Goal: Book appointment/travel/reservation

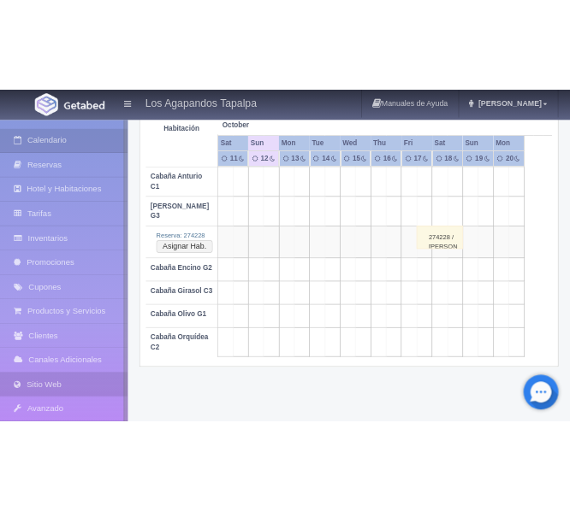
scroll to position [327, 0]
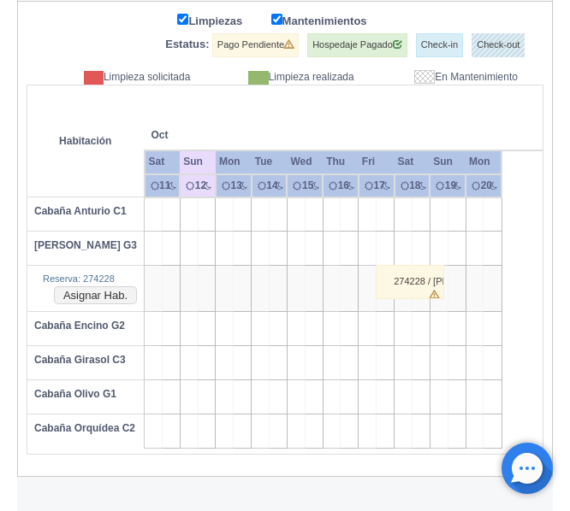
drag, startPoint x: 374, startPoint y: 360, endPoint x: 438, endPoint y: 360, distance: 64.1
click at [438, 360] on tr "Cabaña Girasol C3" at bounding box center [284, 363] width 515 height 34
click at [380, 361] on td at bounding box center [385, 363] width 18 height 34
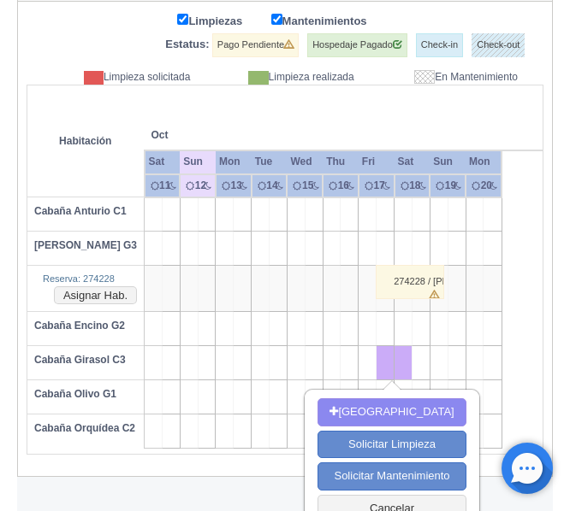
click at [365, 361] on td at bounding box center [367, 363] width 18 height 34
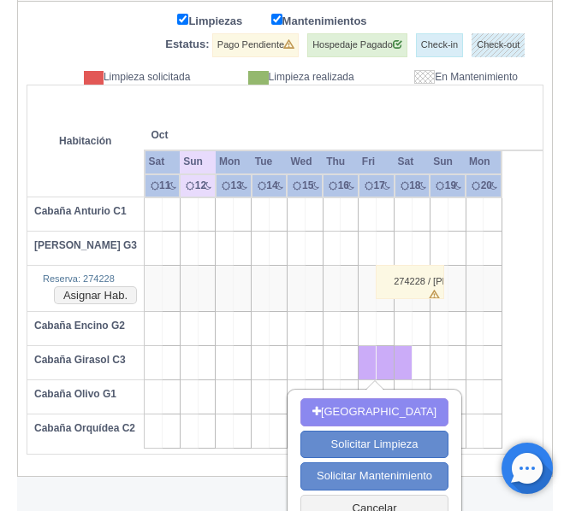
click at [454, 362] on td at bounding box center [456, 363] width 18 height 34
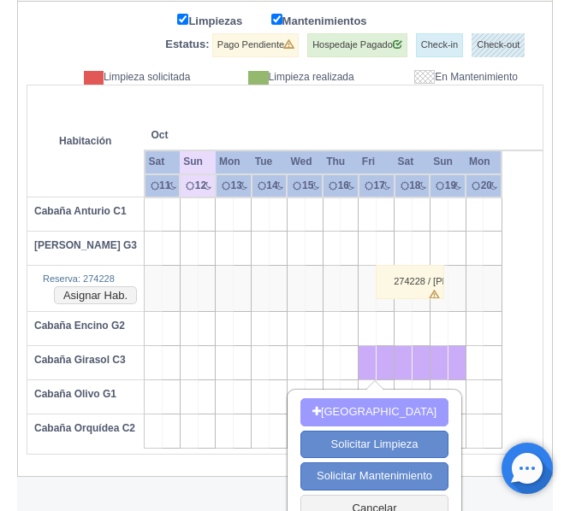
click at [380, 411] on button "[GEOGRAPHIC_DATA]" at bounding box center [374, 413] width 148 height 28
type input "17-10-2025"
type input "19-10-2025"
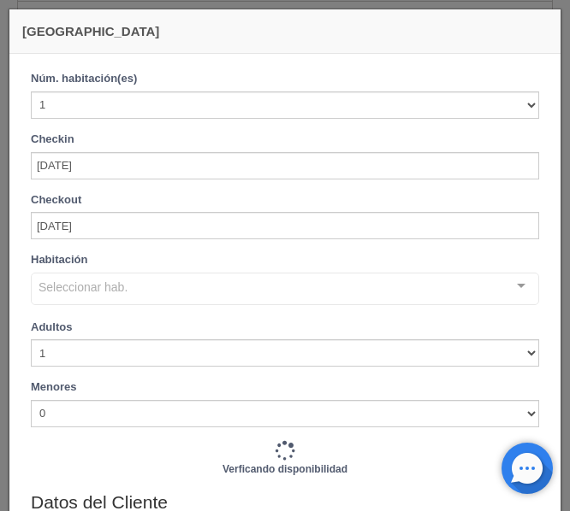
checkbox input "false"
type input "3500.00"
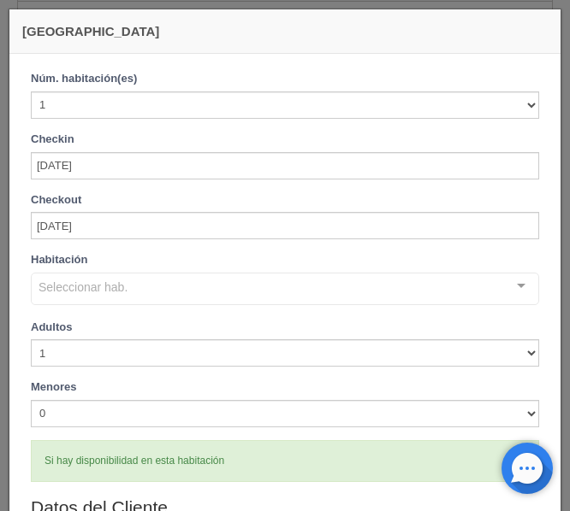
checkbox input "false"
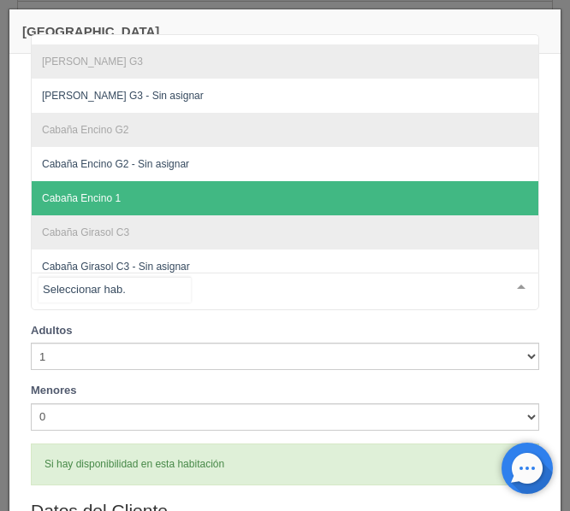
scroll to position [86, 0]
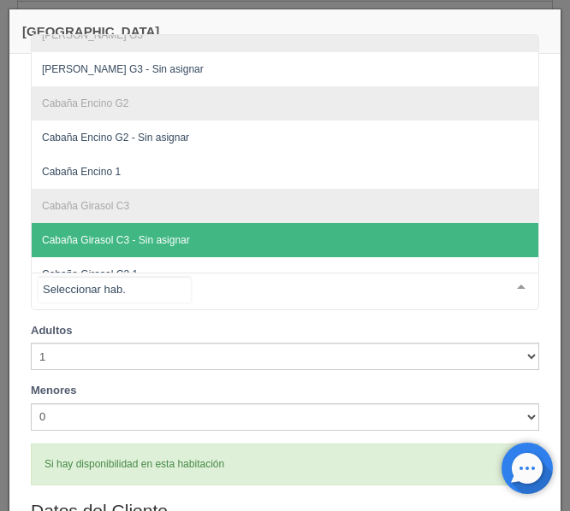
click at [127, 245] on span "Cabaña Girasol C3 - Sin asignar" at bounding box center [116, 240] width 148 height 12
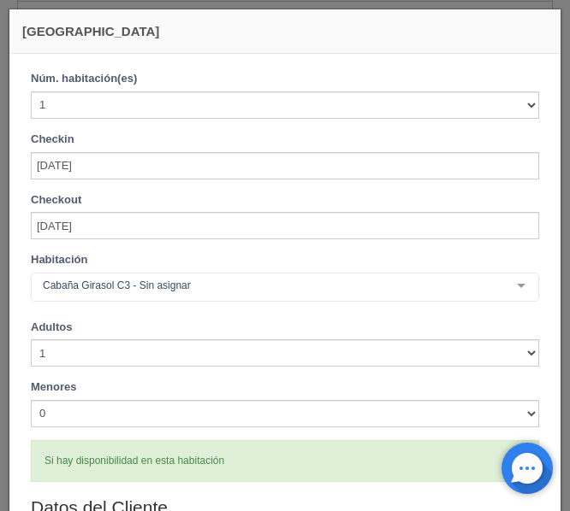
checkbox input "false"
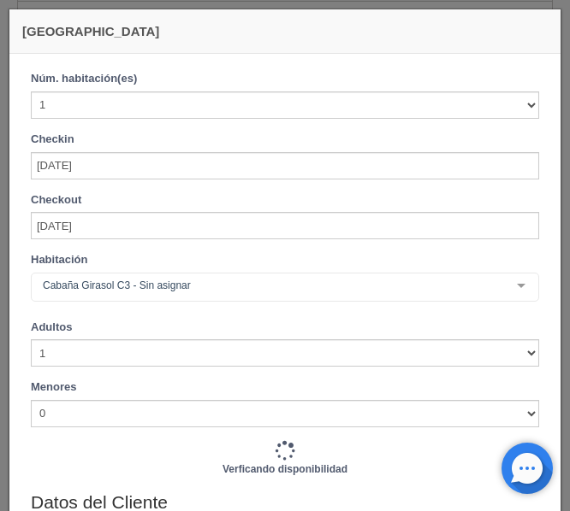
type input "3500.00"
checkbox input "false"
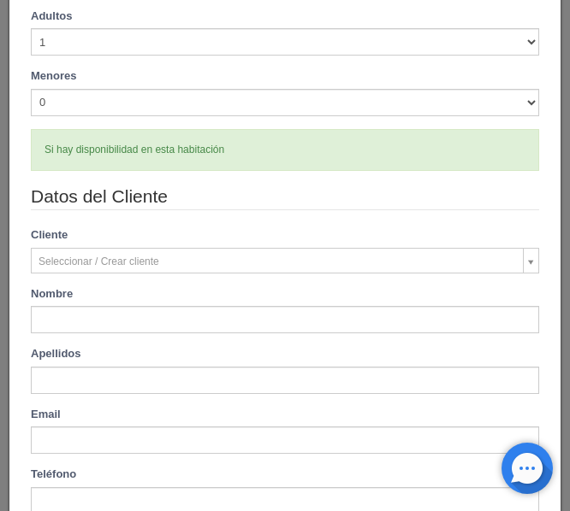
scroll to position [342, 0]
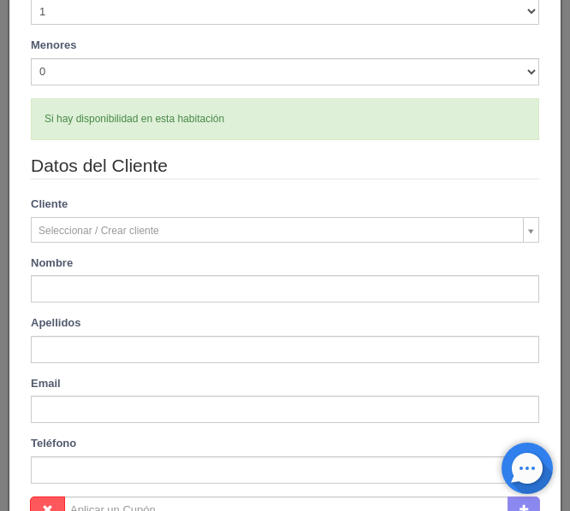
click at [124, 229] on body "Los Agapandos Tapalpa Manuales de Ayuda Actualizaciones recientes Ana Pau Mi Pe…" at bounding box center [285, 70] width 570 height 794
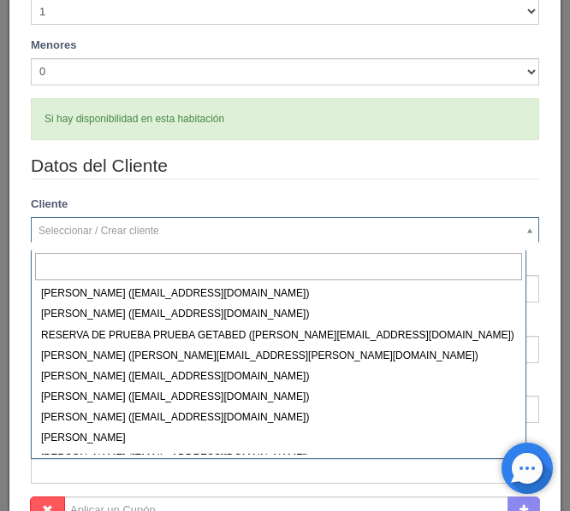
scroll to position [347, 0]
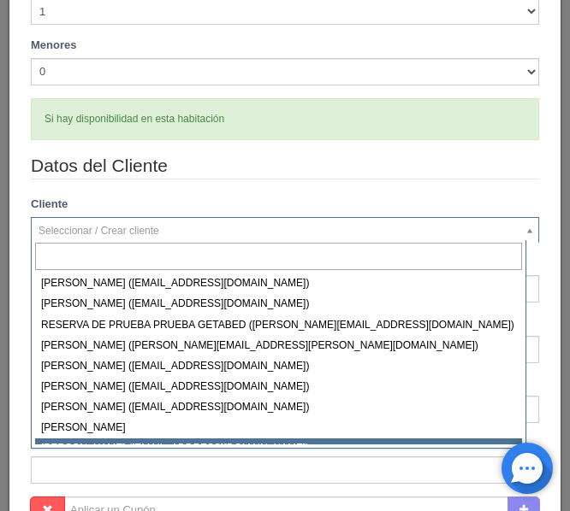
select select "246693"
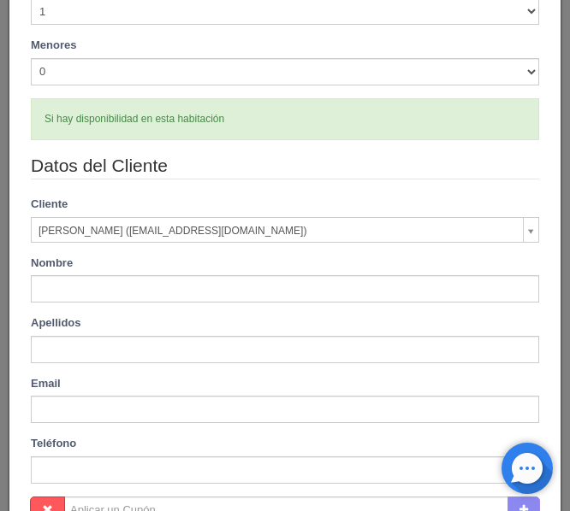
type input "Yolanda"
type input "Padilla"
type input "yoli_padilla@hotmail.com"
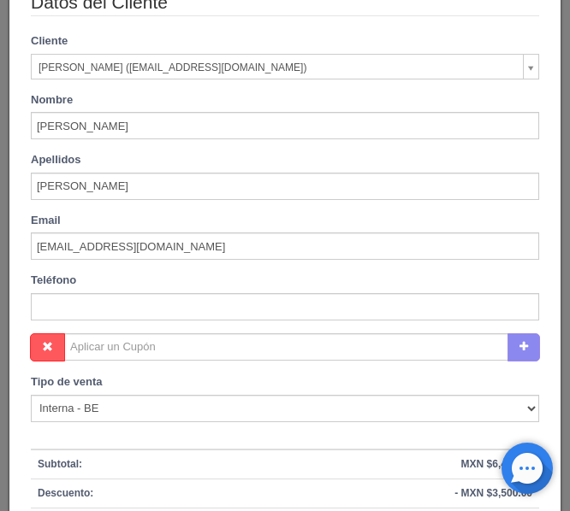
scroll to position [513, 0]
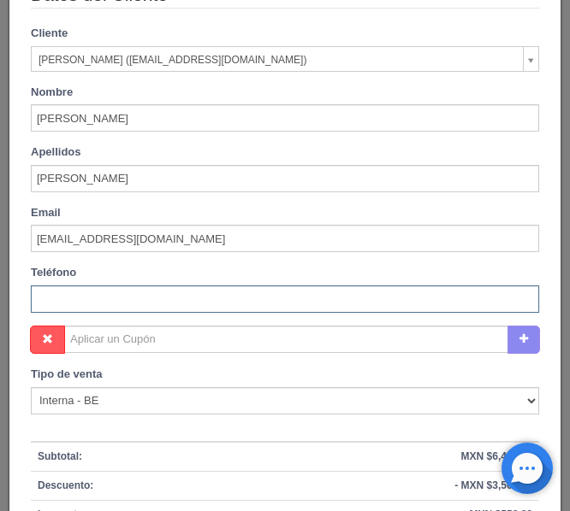
click at [115, 302] on input "text" at bounding box center [285, 299] width 508 height 27
type input "3315034313"
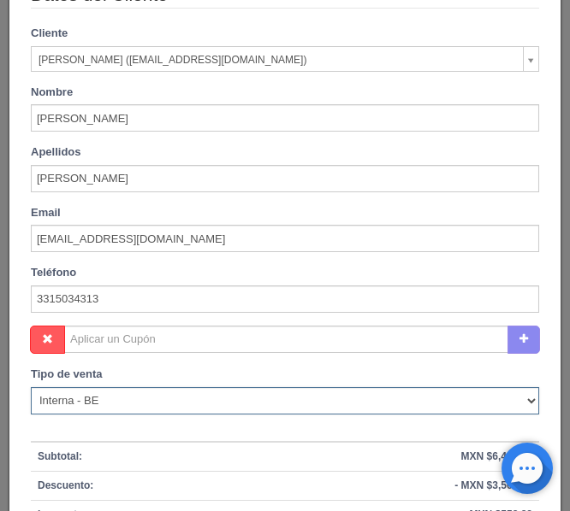
click at [97, 405] on select "Correo Electronico Interna - BE Llamada OTA Externa Otro WALK IN" at bounding box center [285, 400] width 508 height 27
select select "walkin"
click at [31, 387] on select "Correo Electronico Interna - BE Llamada OTA Externa Otro WALK IN" at bounding box center [285, 400] width 508 height 27
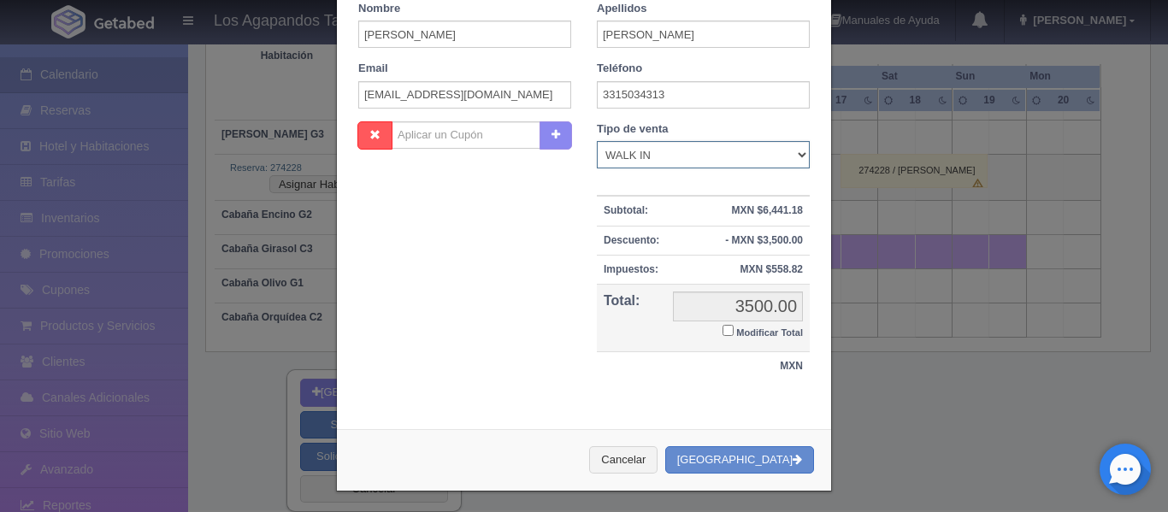
scroll to position [369, 0]
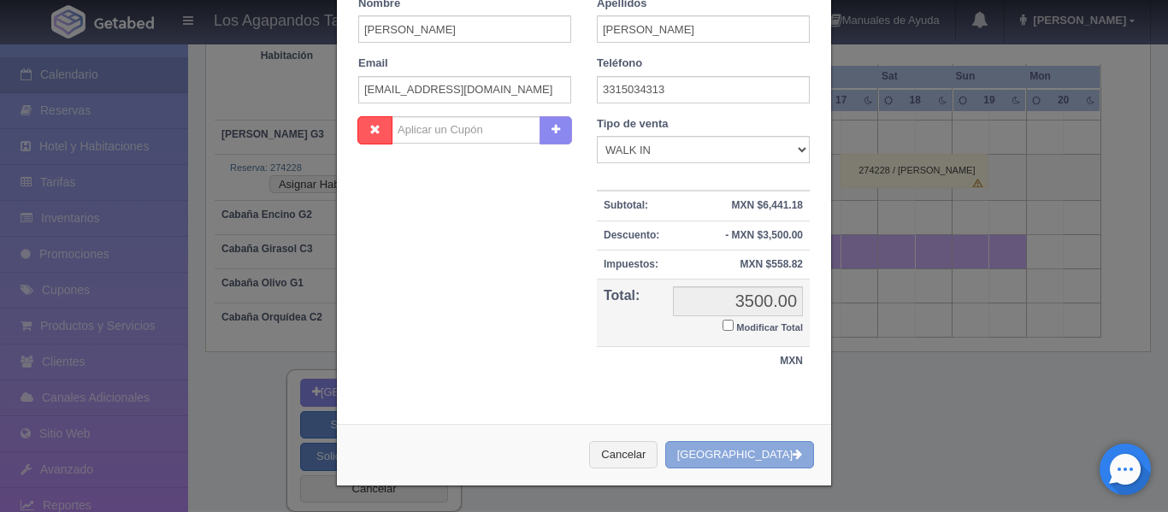
click at [760, 458] on button "[GEOGRAPHIC_DATA]" at bounding box center [739, 455] width 149 height 28
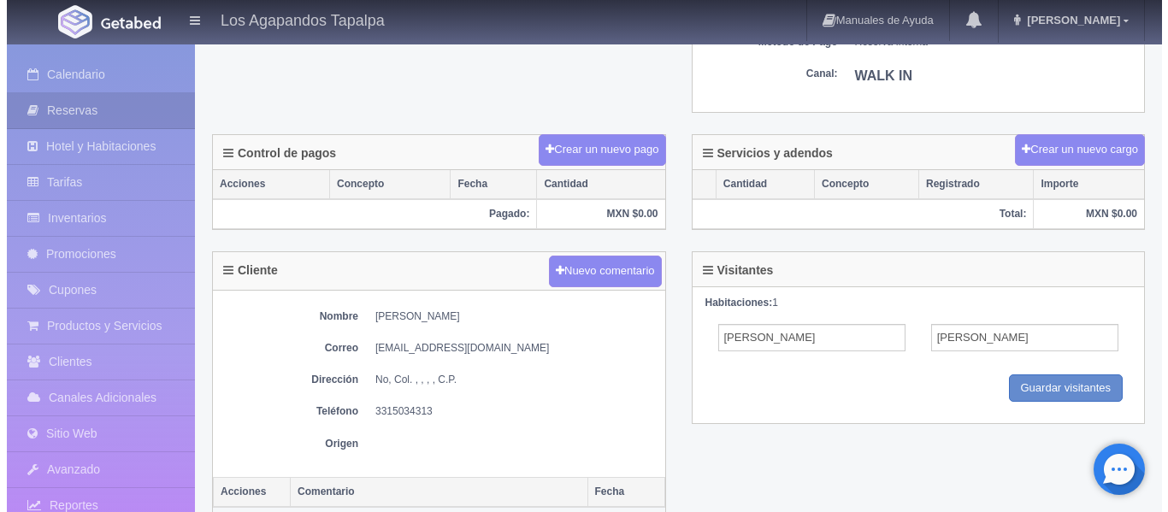
scroll to position [468, 0]
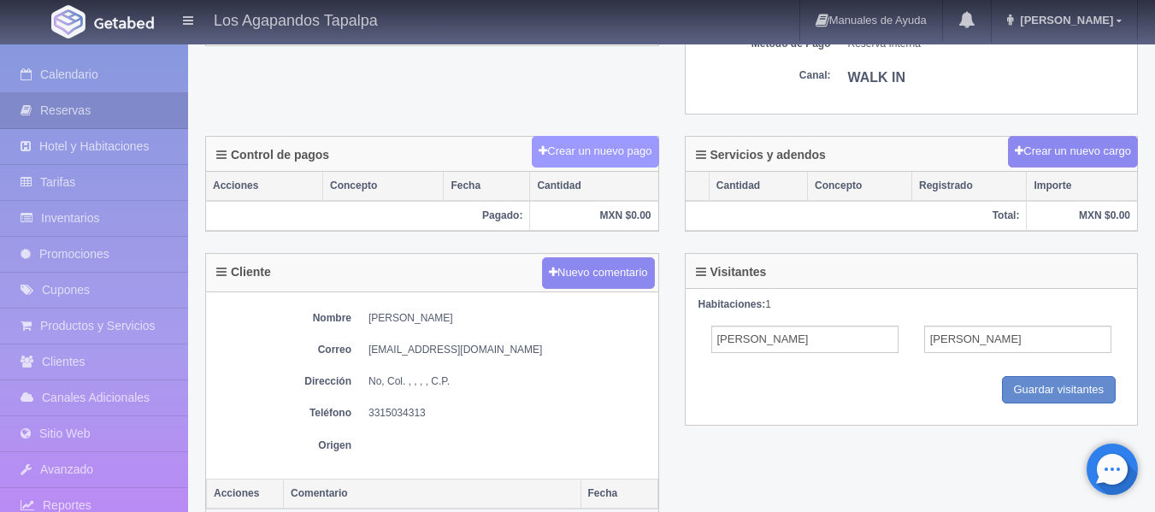
click at [573, 147] on button "Crear un nuevo pago" at bounding box center [595, 152] width 127 height 32
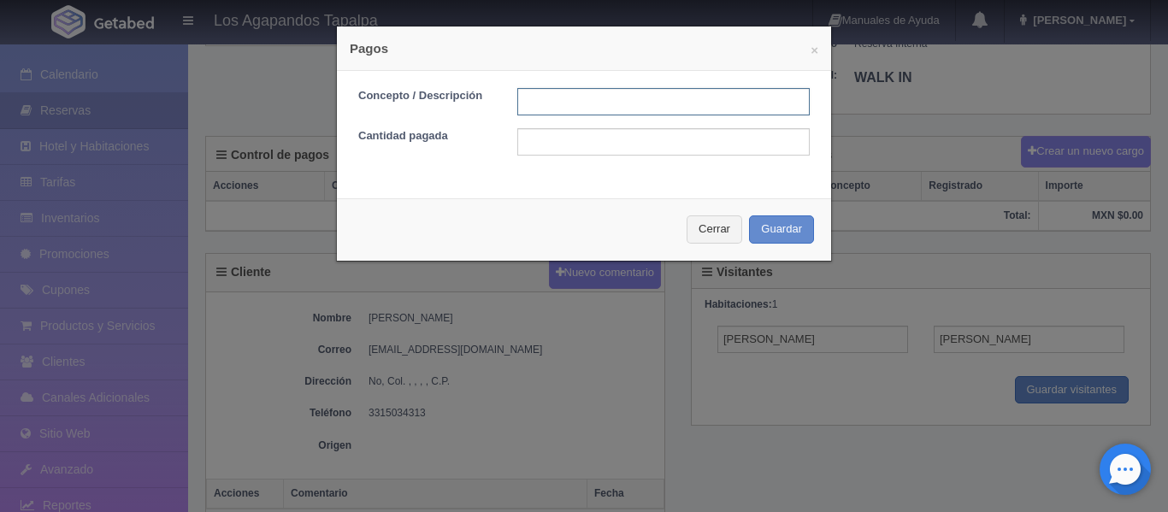
click at [551, 100] on input "text" at bounding box center [663, 101] width 292 height 27
type input "Anticipo"
click at [626, 152] on input "text" at bounding box center [663, 141] width 292 height 27
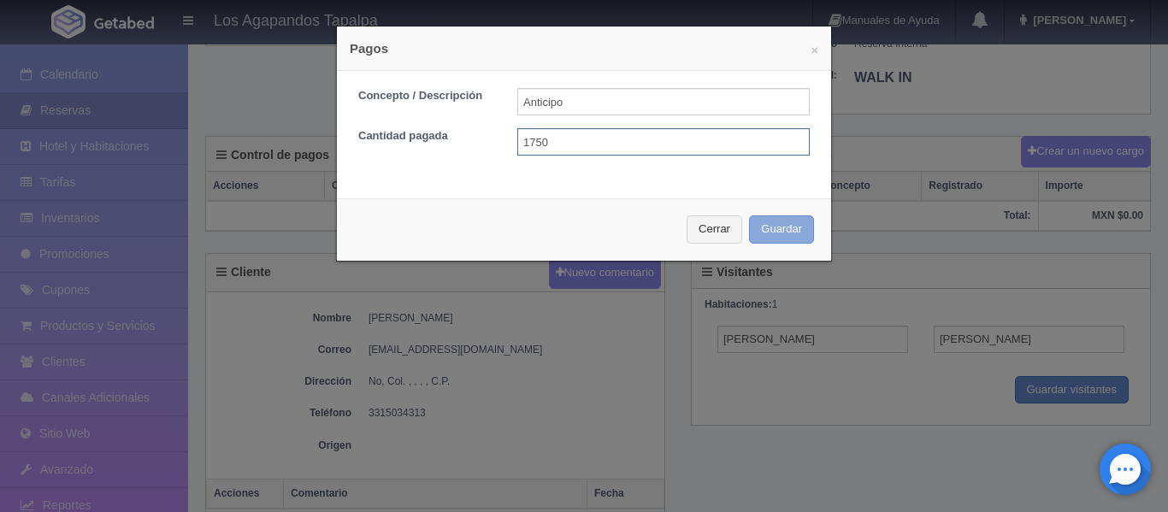
type input "1750"
click at [803, 225] on button "Guardar" at bounding box center [781, 230] width 65 height 28
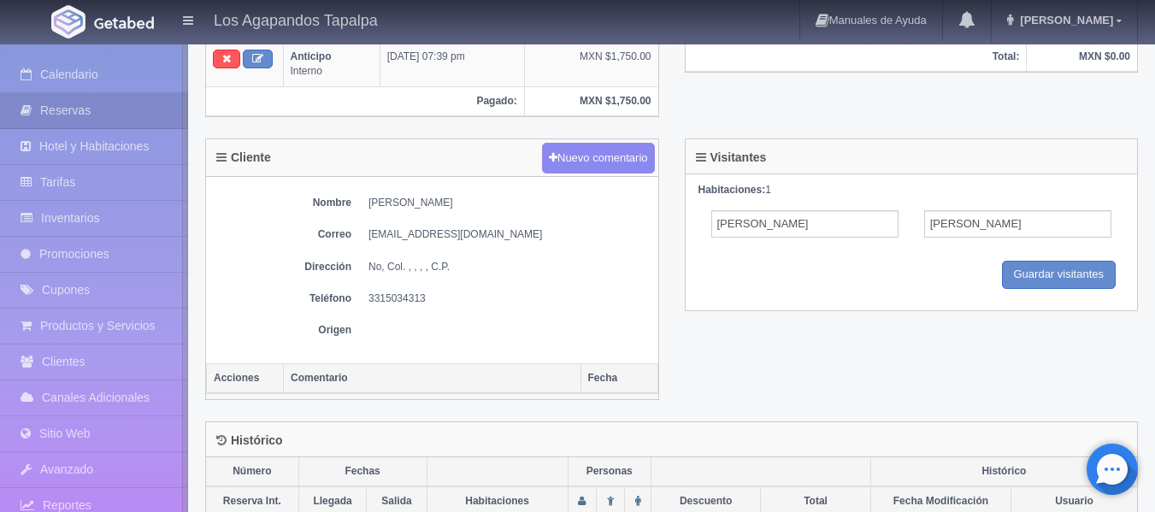
scroll to position [598, 0]
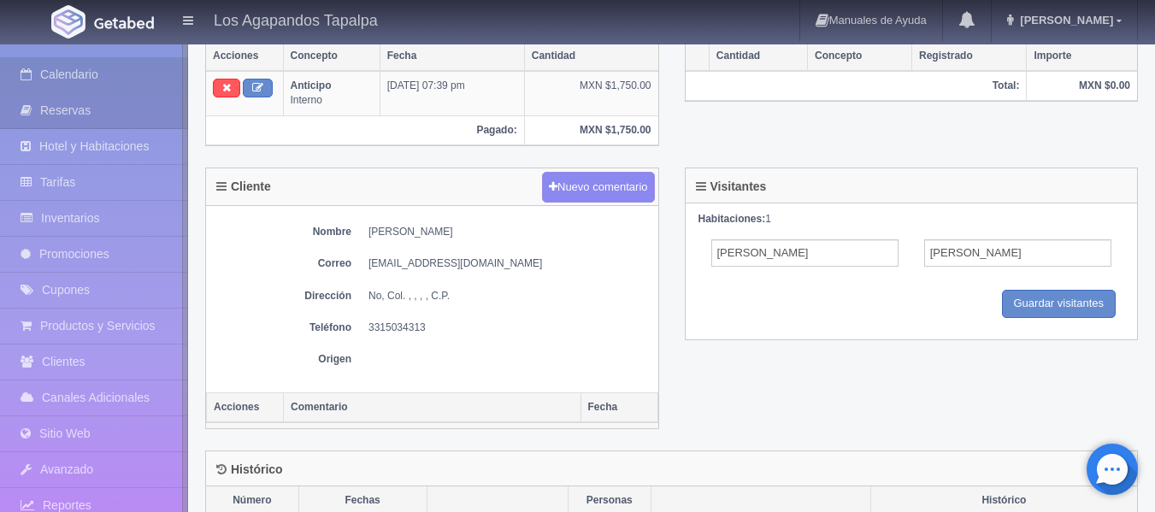
click at [92, 80] on link "Calendario" at bounding box center [94, 74] width 188 height 35
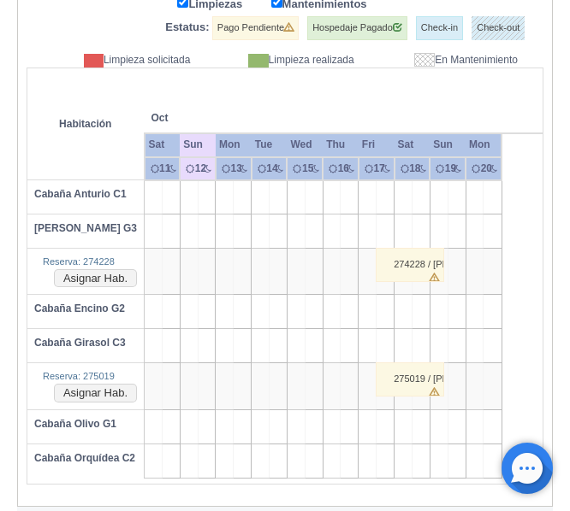
scroll to position [374, 0]
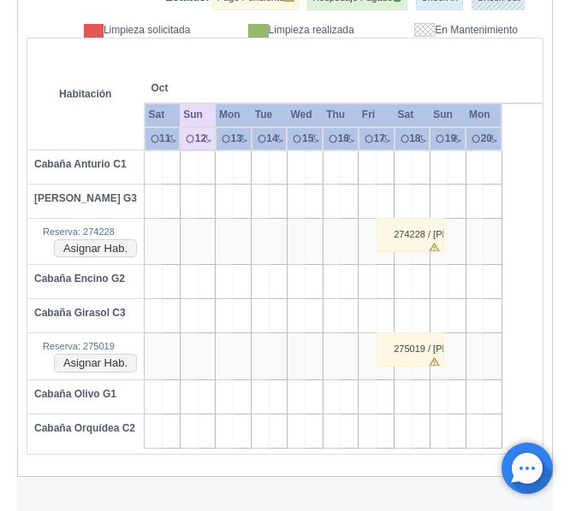
drag, startPoint x: 368, startPoint y: 163, endPoint x: 427, endPoint y: 163, distance: 59.0
click at [427, 163] on tr "Cabaña Anturio C1" at bounding box center [284, 168] width 515 height 34
click at [374, 166] on td at bounding box center [367, 168] width 18 height 34
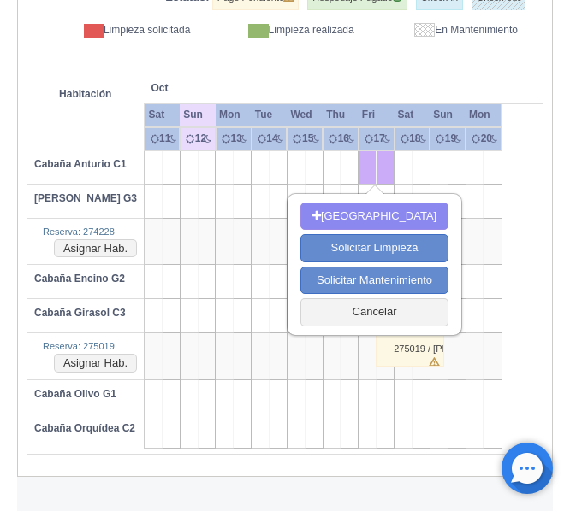
click at [457, 166] on td at bounding box center [456, 168] width 18 height 34
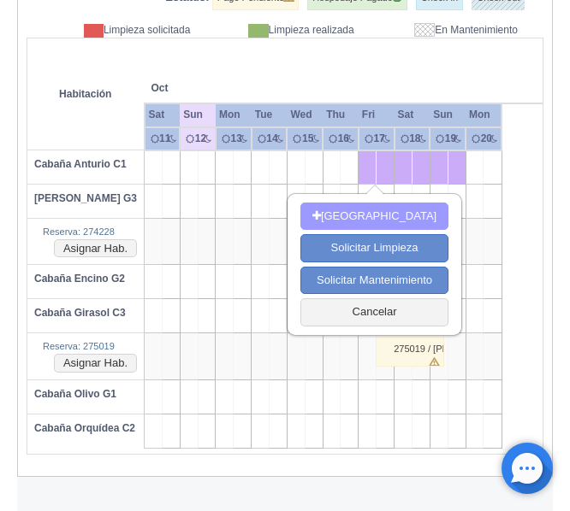
click at [391, 218] on button "Nueva Reserva" at bounding box center [374, 217] width 148 height 28
type input "17-10-2025"
type input "19-10-2025"
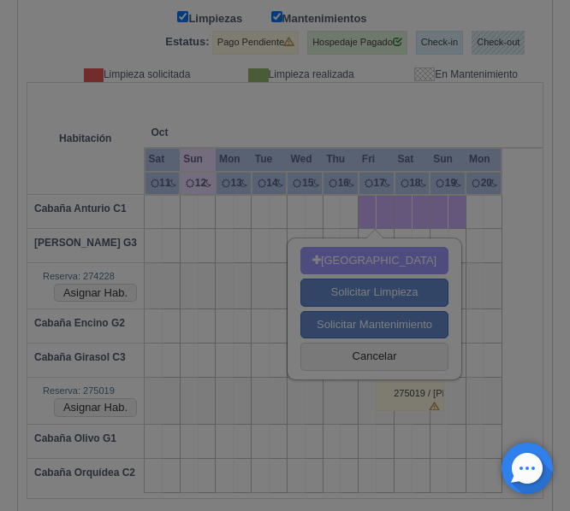
scroll to position [329, 0]
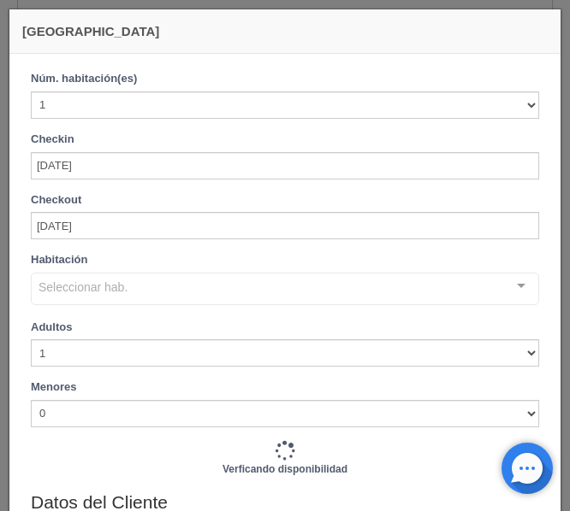
checkbox input "false"
type input "3500.00"
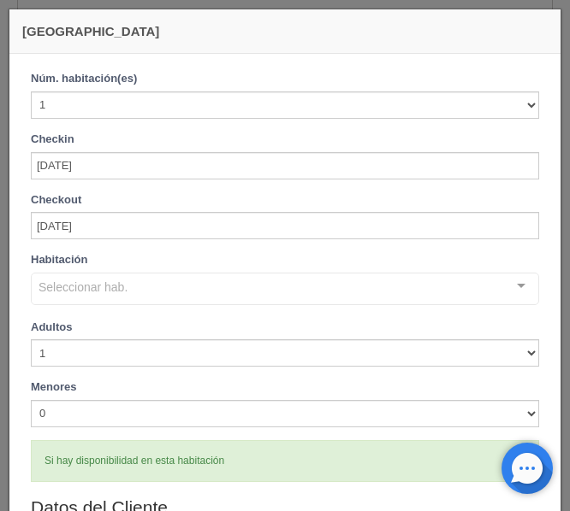
checkbox input "false"
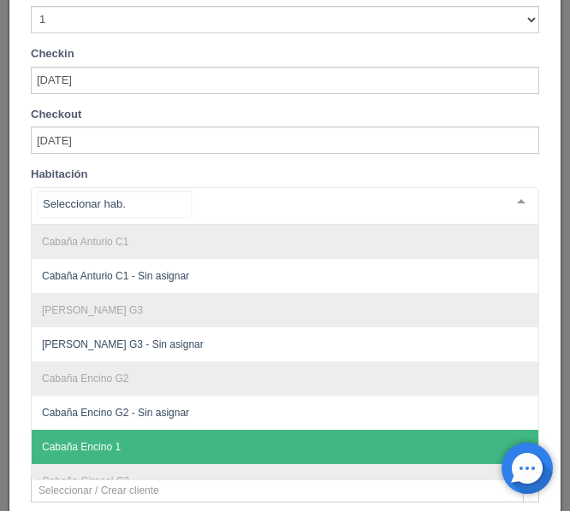
click at [91, 446] on span "Cabaña Encino 1" at bounding box center [81, 447] width 79 height 12
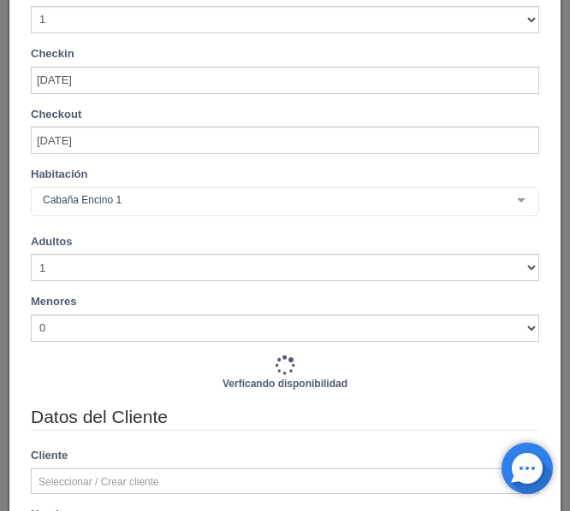
checkbox input "false"
type input "4500.00"
checkbox input "false"
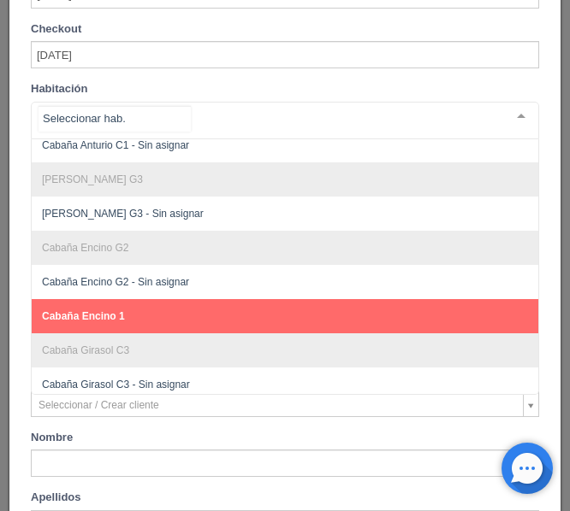
scroll to position [0, 0]
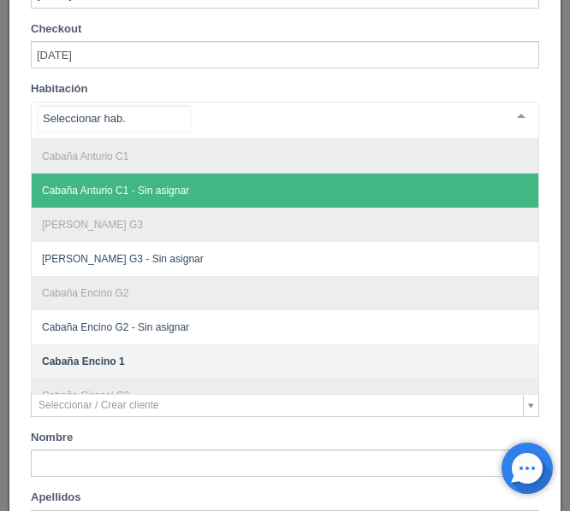
click at [167, 195] on span "Cabaña Anturio C1 - Sin asignar" at bounding box center [115, 191] width 147 height 12
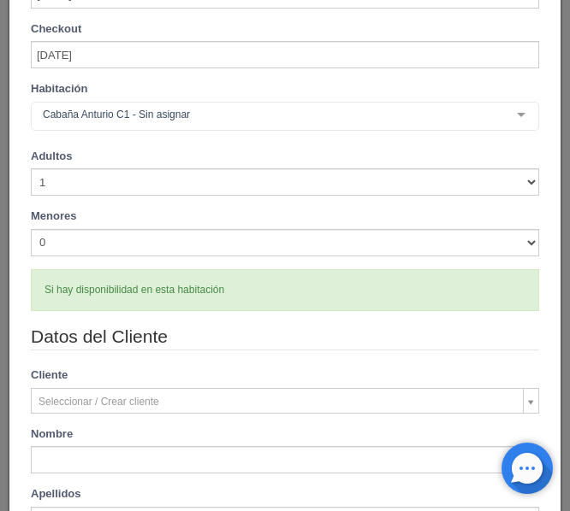
checkbox input "false"
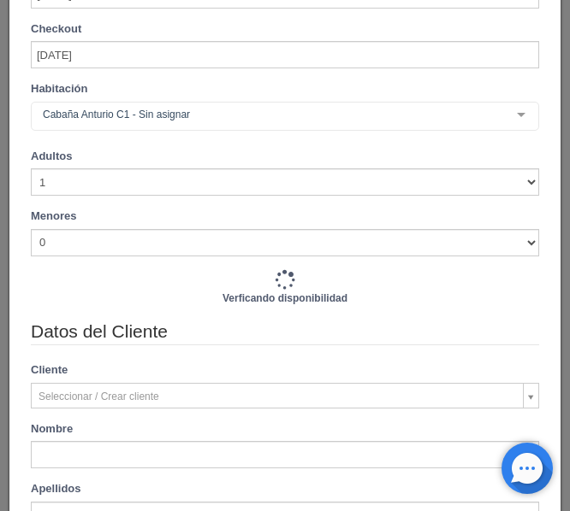
type input "3500.00"
checkbox input "false"
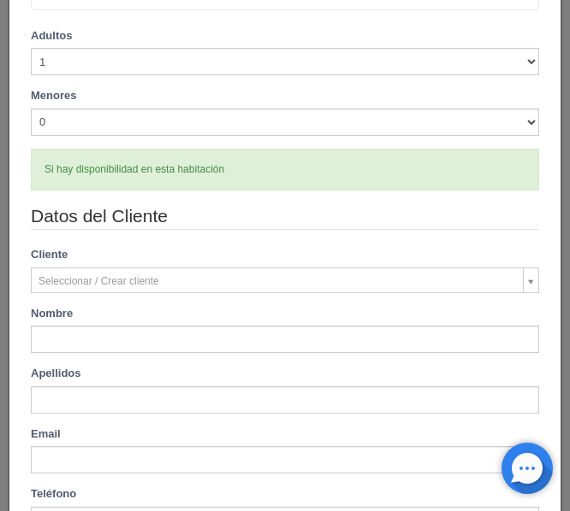
scroll to position [342, 0]
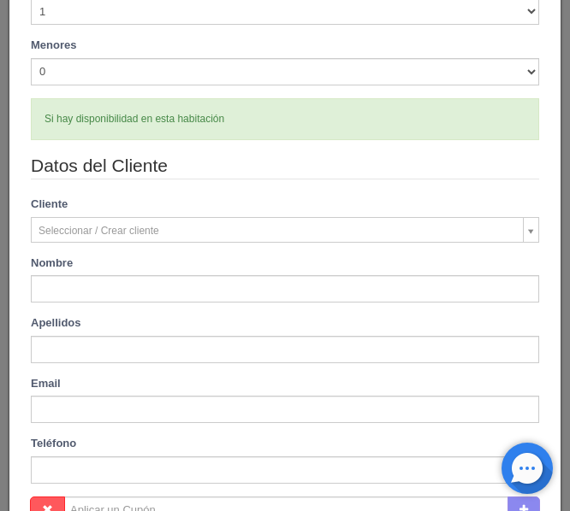
click at [109, 235] on body "Los Agapandos Tapalpa Manuales de Ayuda Actualizaciones recientes [PERSON_NAME]…" at bounding box center [285, 91] width 570 height 841
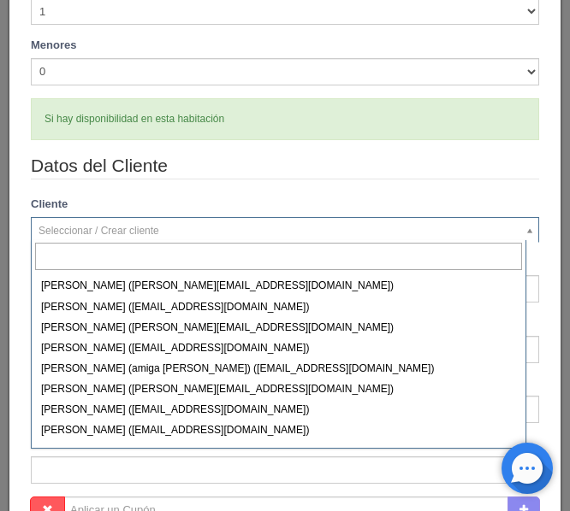
scroll to position [469, 0]
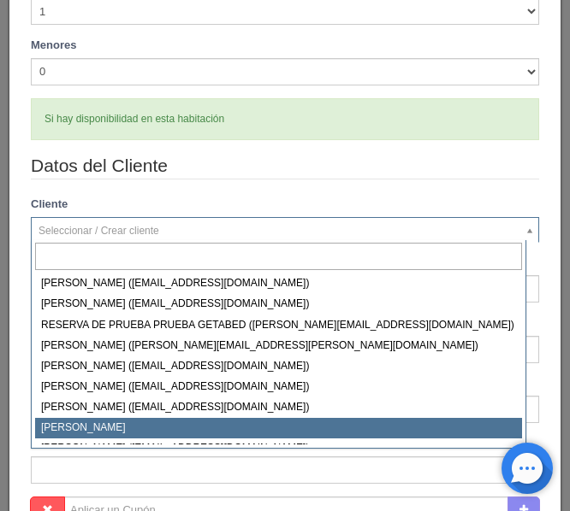
select select "241946"
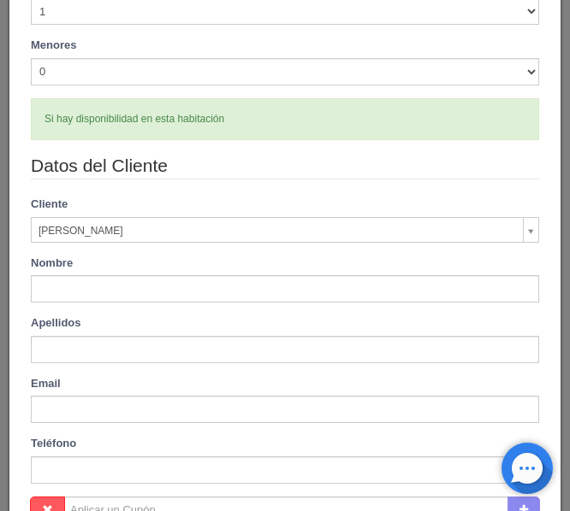
type input "Sra. Naela"
type input "Aldana"
click at [220, 197] on div "Cliente Sra. Naela Aldana Nuevo Cliente Adelina Valle (adelinavalle@gmail.com) …" at bounding box center [285, 220] width 534 height 46
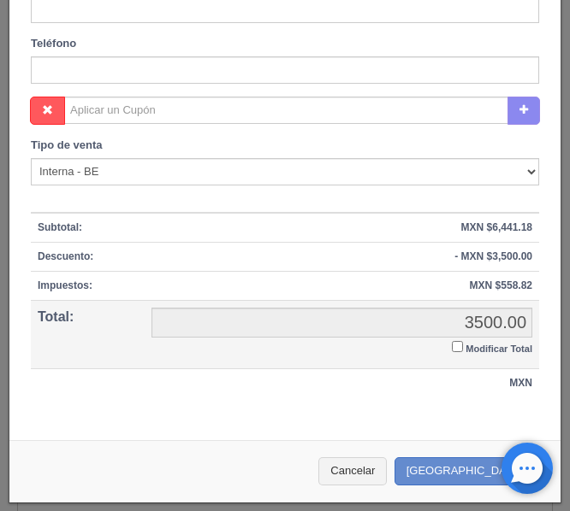
scroll to position [743, 0]
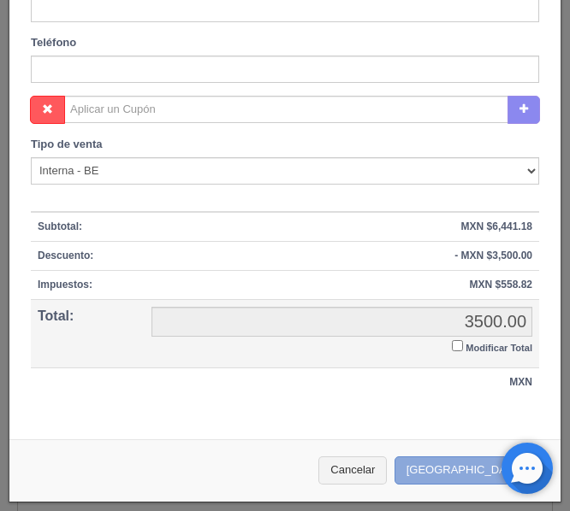
click at [442, 470] on button "[GEOGRAPHIC_DATA]" at bounding box center [468, 471] width 149 height 28
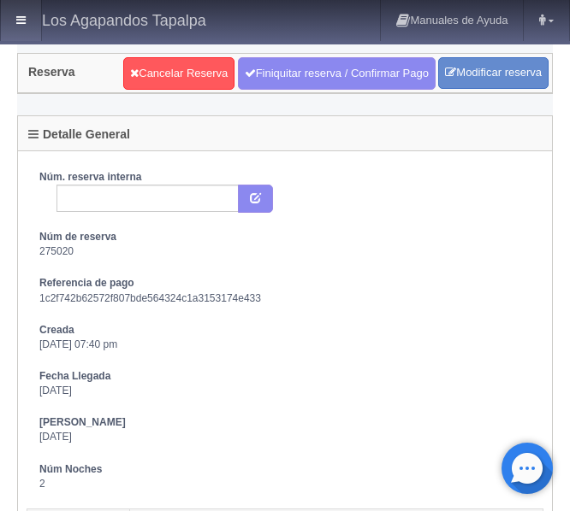
click at [19, 24] on icon at bounding box center [20, 20] width 9 height 11
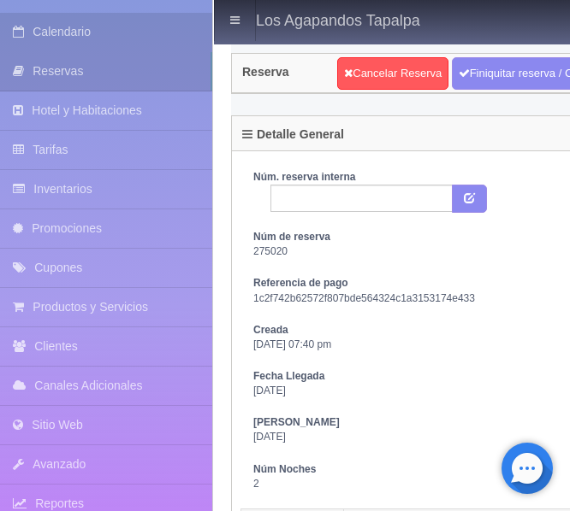
click at [85, 38] on link "Calendario" at bounding box center [106, 32] width 212 height 38
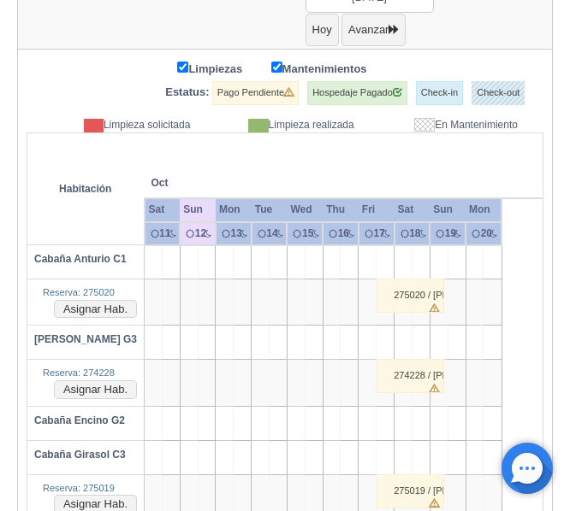
scroll to position [249, 0]
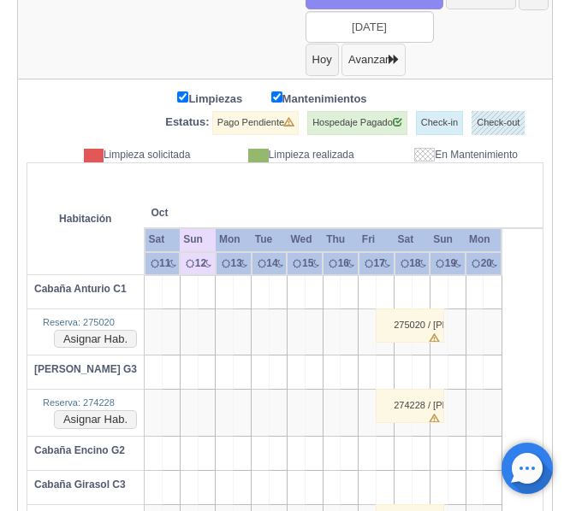
click at [405, 66] on button "Avanzar" at bounding box center [373, 60] width 64 height 32
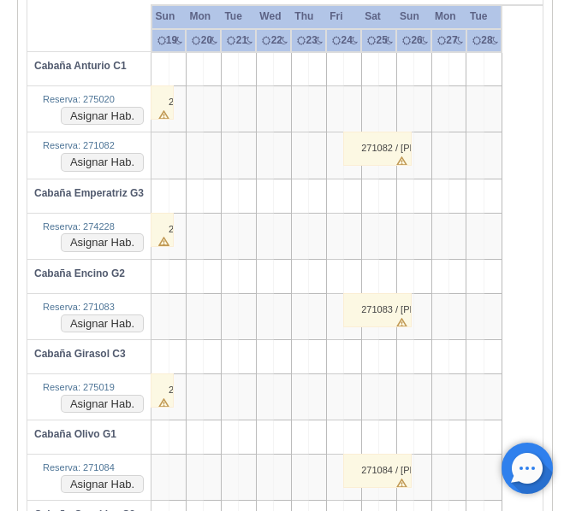
scroll to position [387, 0]
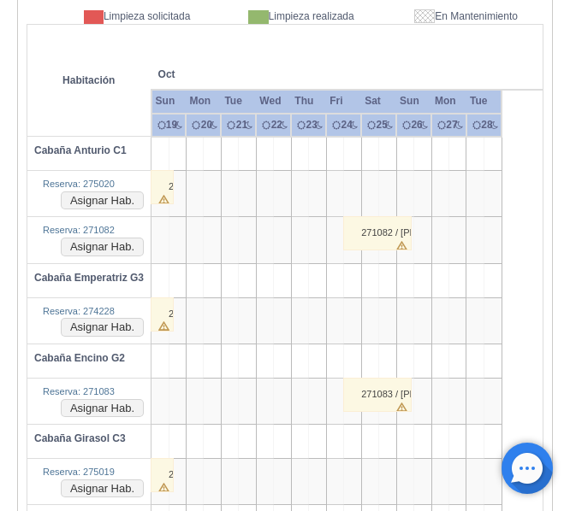
click at [334, 281] on td at bounding box center [334, 280] width 17 height 34
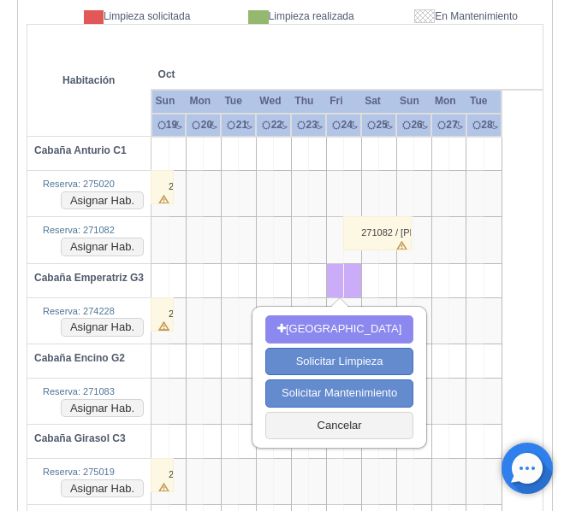
click at [418, 281] on td at bounding box center [422, 280] width 17 height 34
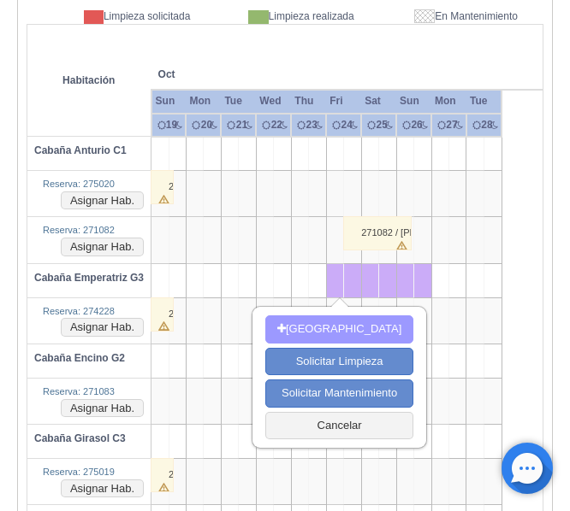
click at [357, 331] on button "Nueva Reserva" at bounding box center [339, 330] width 148 height 28
type input "[DATE]"
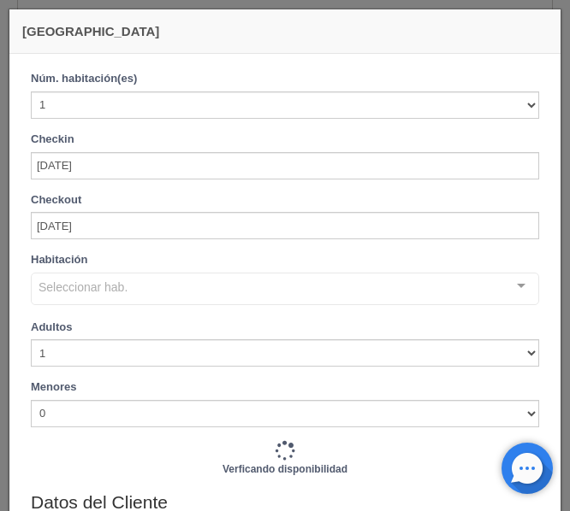
checkbox input "false"
type input "4500.00"
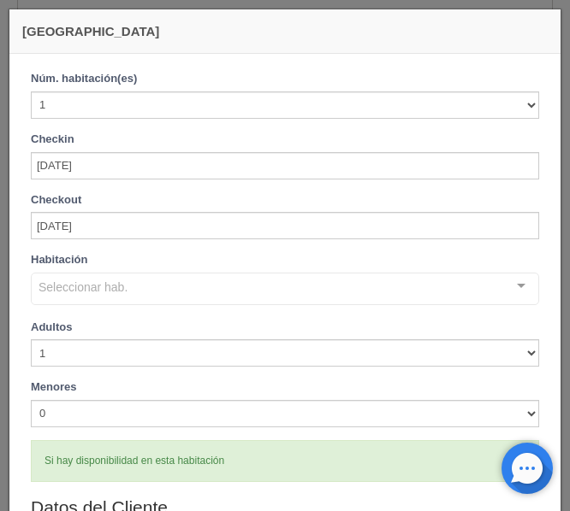
checkbox input "false"
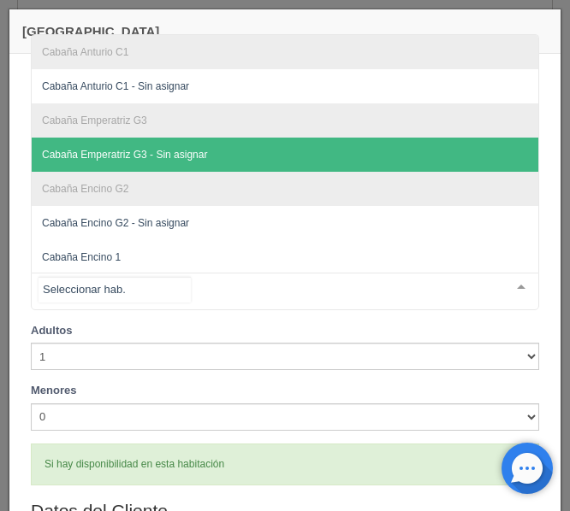
click at [139, 149] on span "[PERSON_NAME] G3 - Sin asignar" at bounding box center [124, 155] width 165 height 12
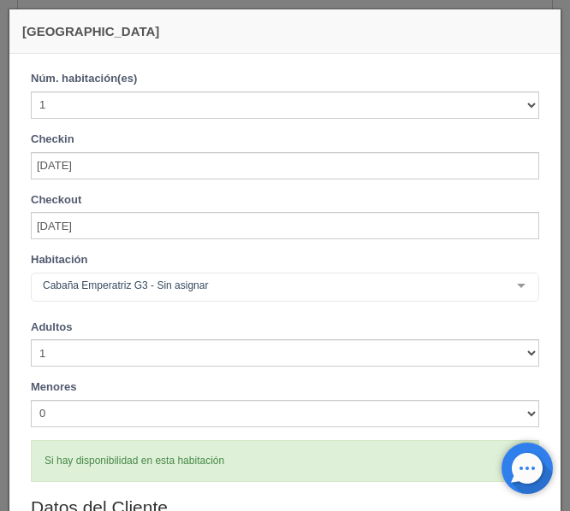
checkbox input "false"
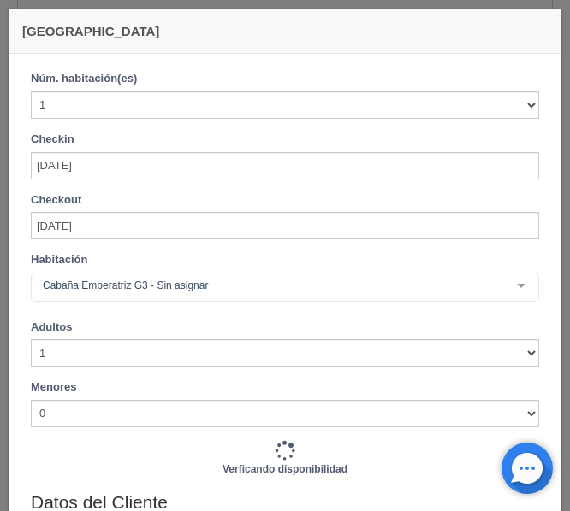
type input "4500.00"
checkbox input "false"
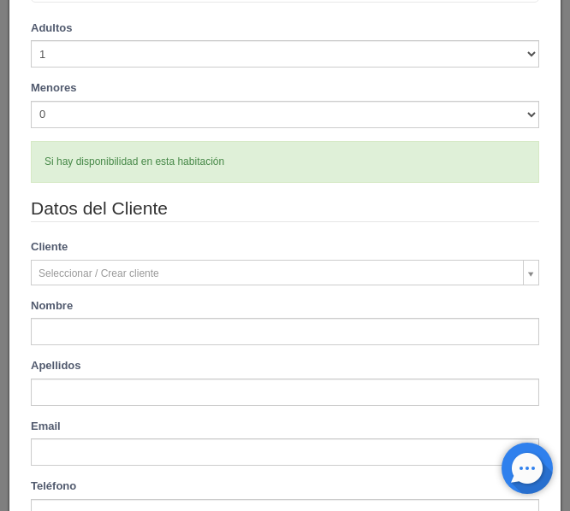
scroll to position [342, 0]
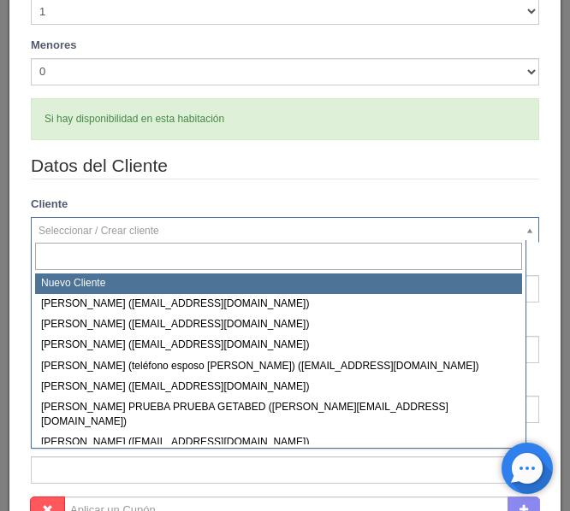
click at [92, 231] on body "Los Agapandos Tapalpa Manuales de Ayuda Actualizaciones recientes Ana Pau Mi Pe…" at bounding box center [285, 125] width 570 height 1025
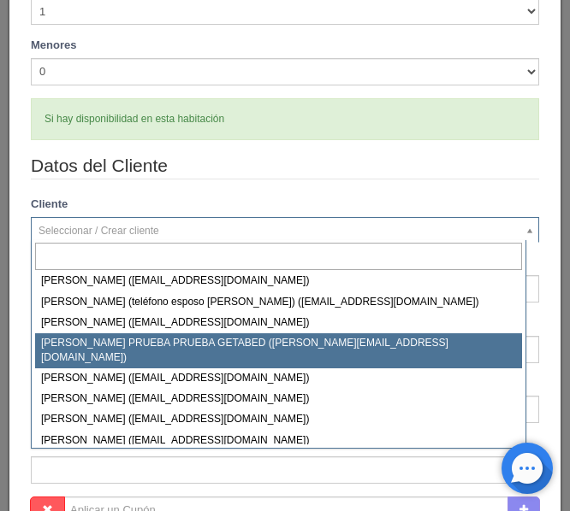
scroll to position [0, 0]
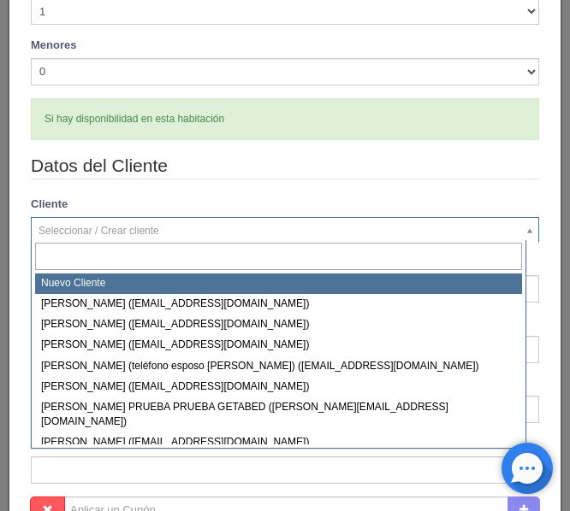
select select "-1"
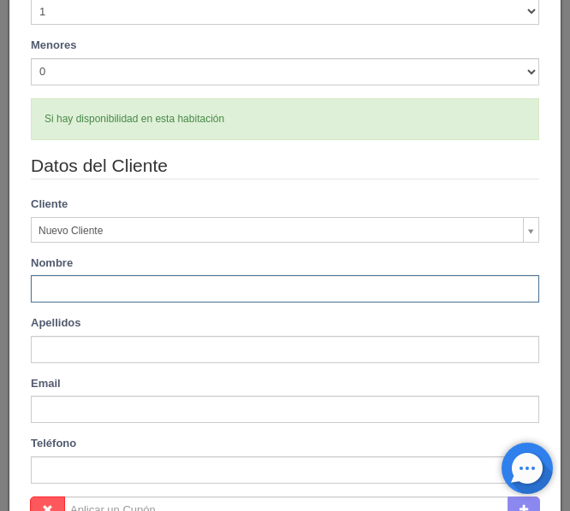
click at [100, 287] on input "text" at bounding box center [285, 288] width 508 height 27
type input "Cintya de la Torre"
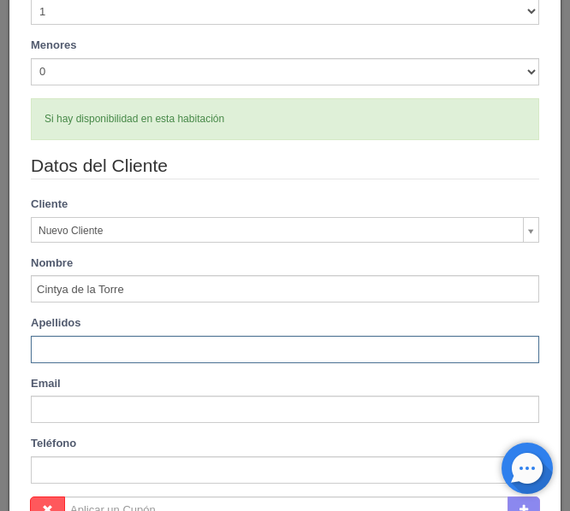
click at [90, 358] on input "text" at bounding box center [285, 349] width 508 height 27
type input "[PERSON_NAME]"
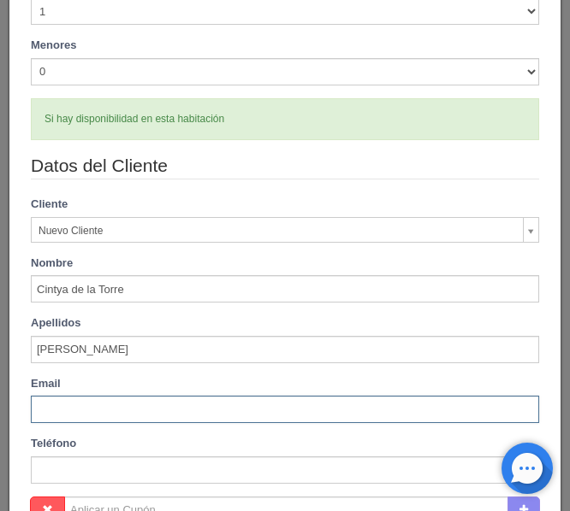
click at [59, 405] on input "text" at bounding box center [285, 409] width 508 height 27
paste input "[EMAIL_ADDRESS][DOMAIN_NAME]"
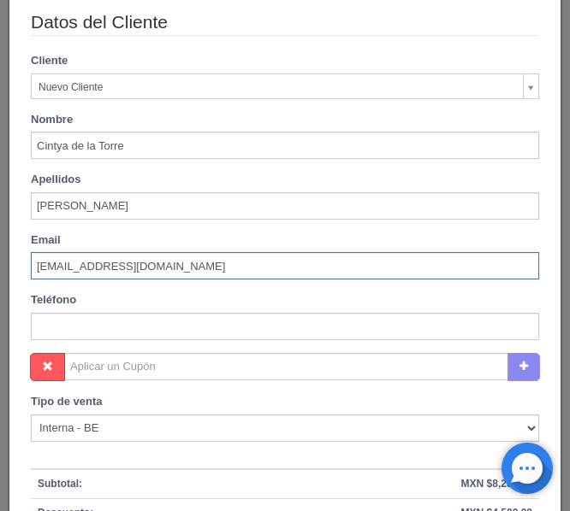
scroll to position [513, 0]
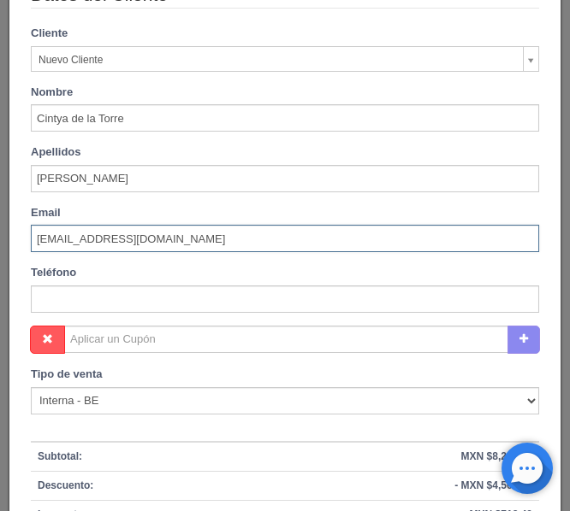
type input "[EMAIL_ADDRESS][DOMAIN_NAME]"
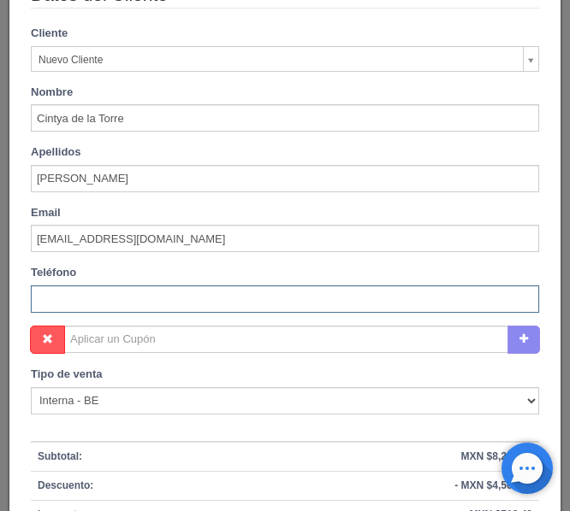
click at [102, 301] on input "text" at bounding box center [285, 299] width 508 height 27
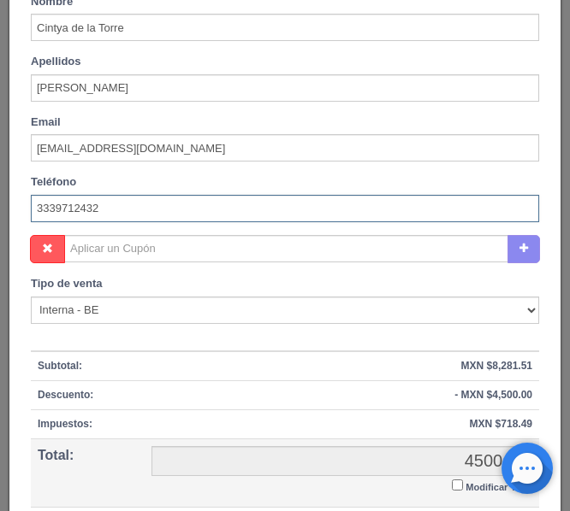
scroll to position [684, 0]
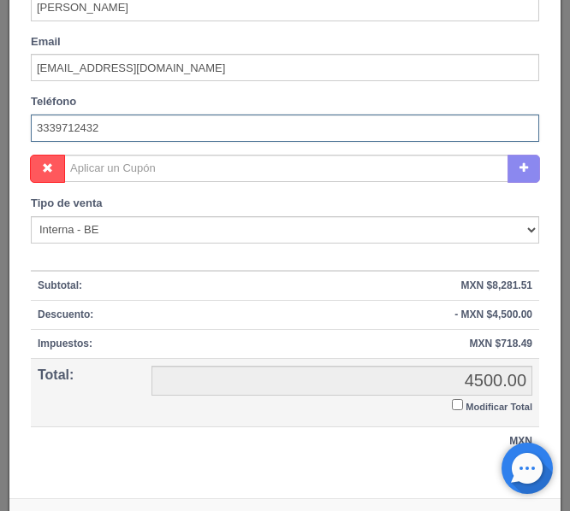
type input "3339712432"
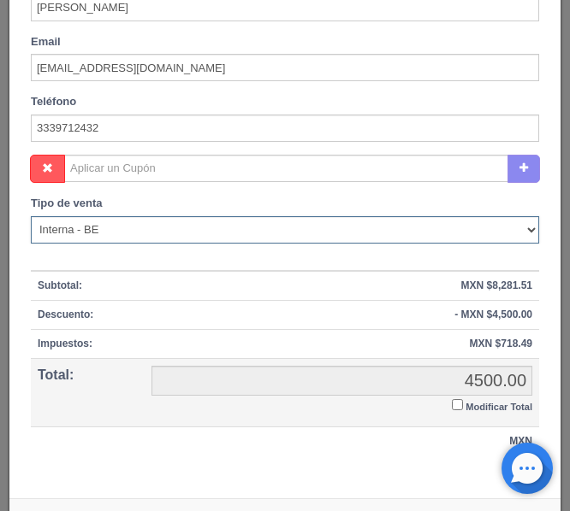
click at [174, 237] on select "Correo Electronico Interna - BE Llamada OTA Externa Otro WALK IN" at bounding box center [285, 229] width 508 height 27
select select "walkin"
click at [31, 216] on select "Correo Electronico Interna - BE Llamada OTA Externa Otro WALK IN" at bounding box center [285, 229] width 508 height 27
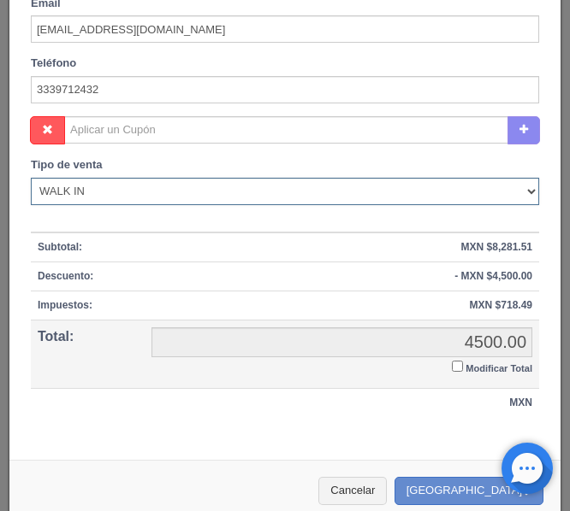
scroll to position [743, 0]
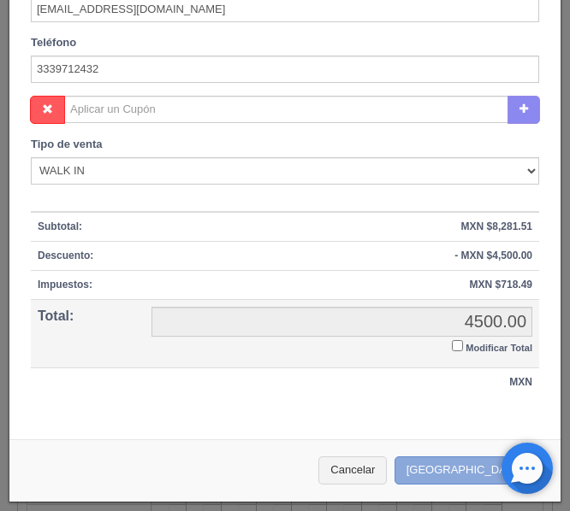
click at [455, 475] on button "Crear Reserva" at bounding box center [468, 471] width 149 height 28
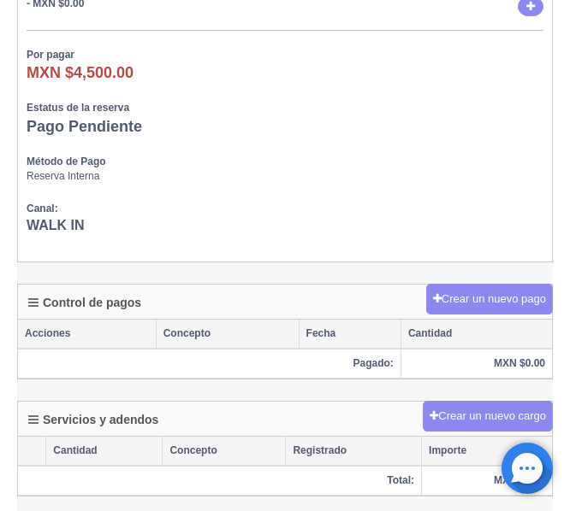
scroll to position [941, 0]
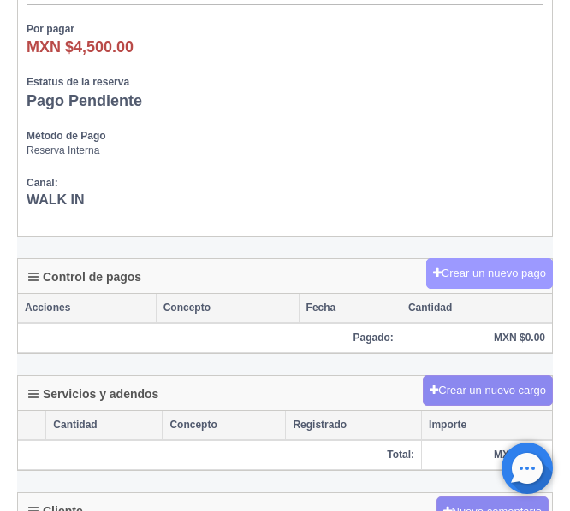
click at [486, 265] on button "Crear un nuevo pago" at bounding box center [489, 274] width 127 height 32
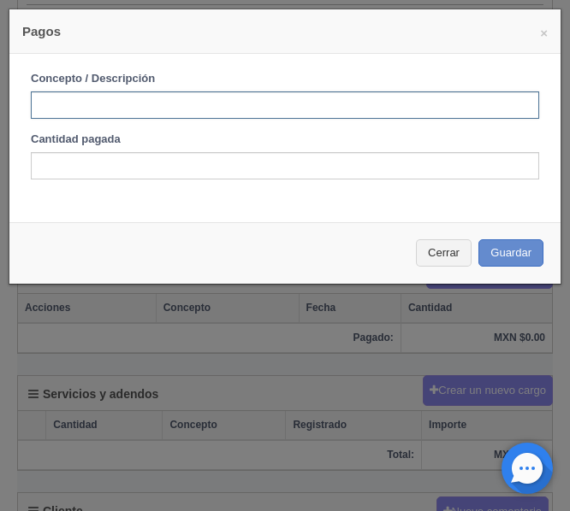
click at [196, 109] on input "text" at bounding box center [285, 105] width 508 height 27
type input "Anticipo"
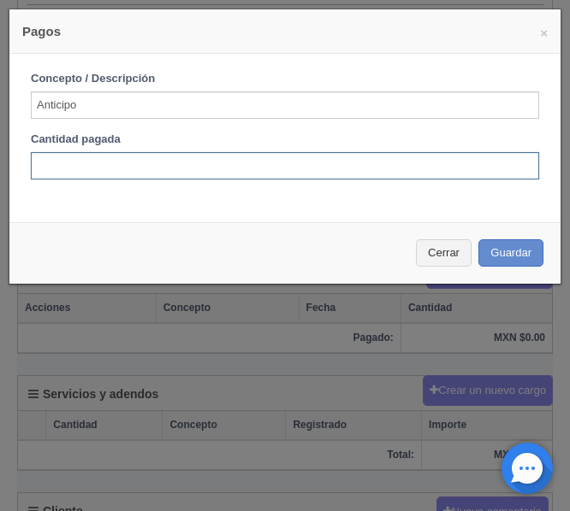
click at [96, 159] on input "text" at bounding box center [285, 165] width 508 height 27
type input "2250"
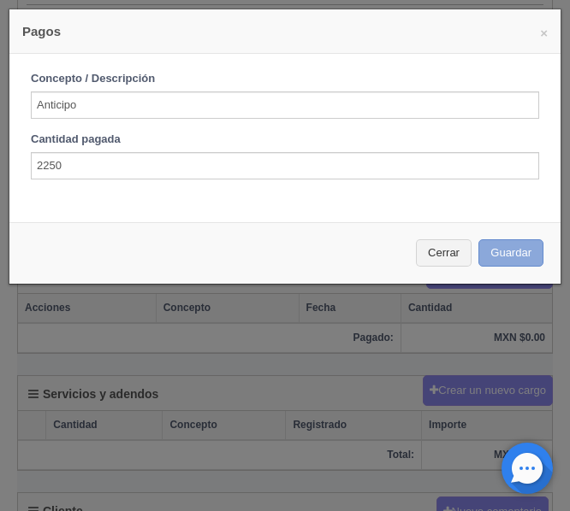
click at [501, 240] on button "Guardar" at bounding box center [510, 253] width 65 height 28
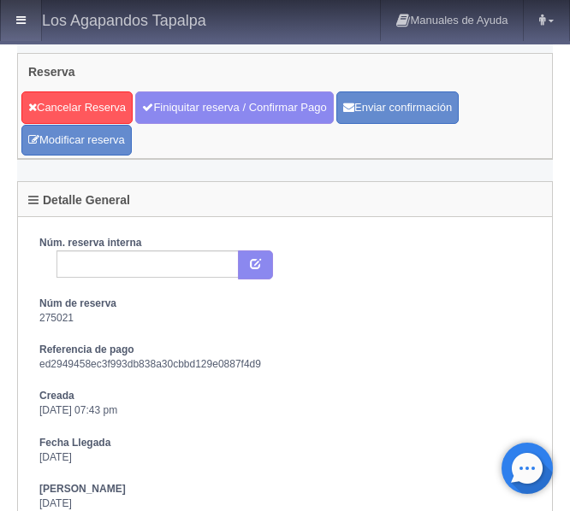
click at [16, 25] on icon at bounding box center [20, 20] width 9 height 11
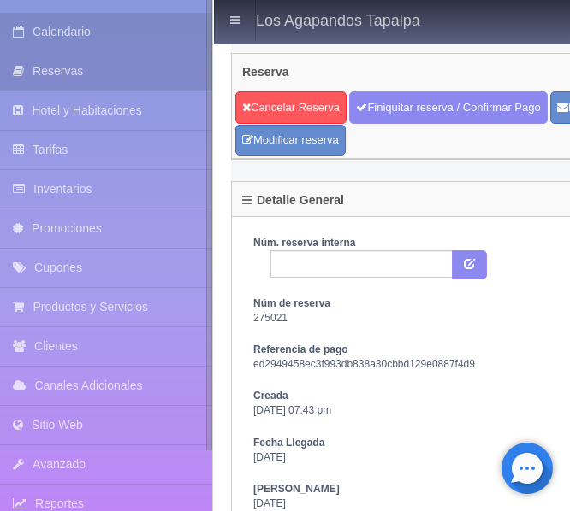
click at [66, 29] on link "Calendario" at bounding box center [106, 32] width 212 height 38
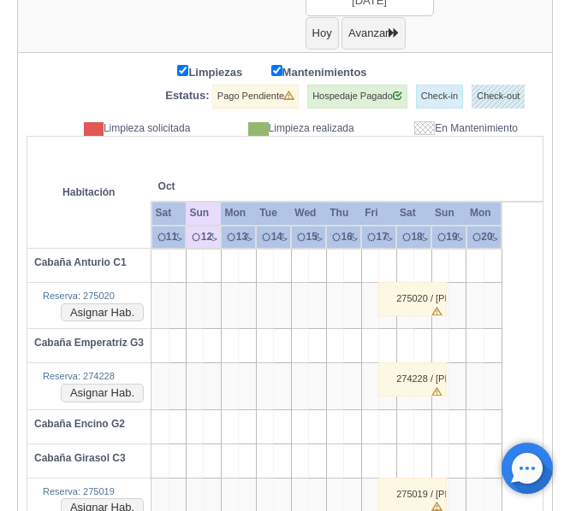
scroll to position [163, 0]
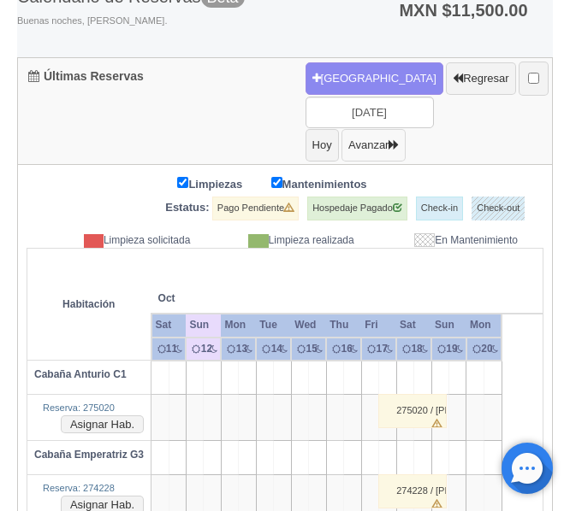
click at [405, 147] on button "Avanzar" at bounding box center [373, 145] width 64 height 32
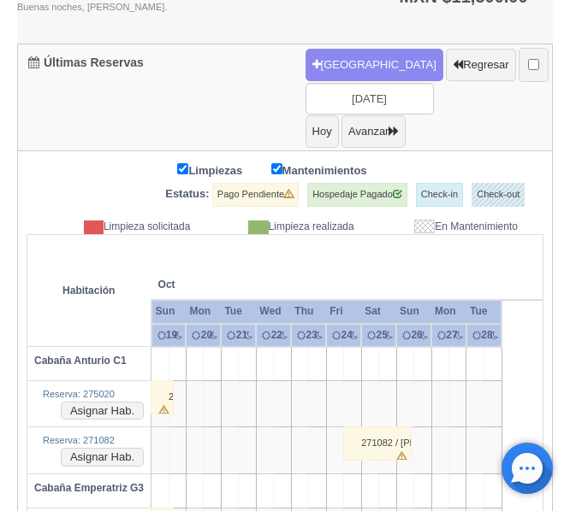
scroll to position [171, 0]
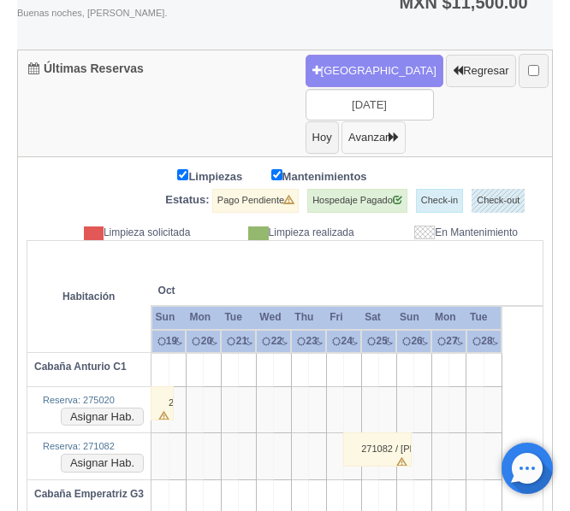
click at [405, 136] on button "Avanzar" at bounding box center [373, 137] width 64 height 32
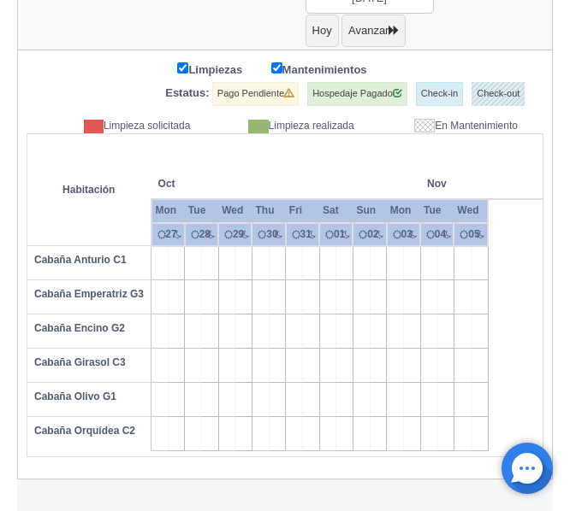
scroll to position [281, 0]
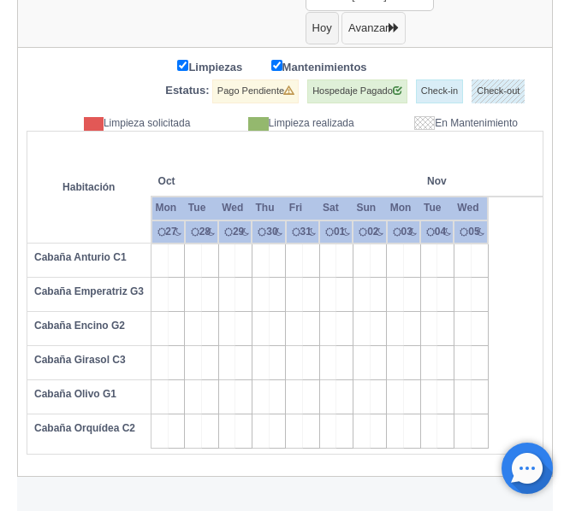
click at [405, 35] on button "Avanzar" at bounding box center [373, 28] width 64 height 32
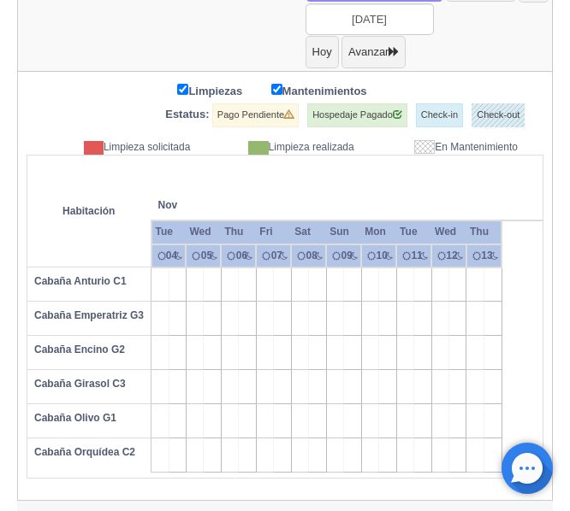
scroll to position [281, 0]
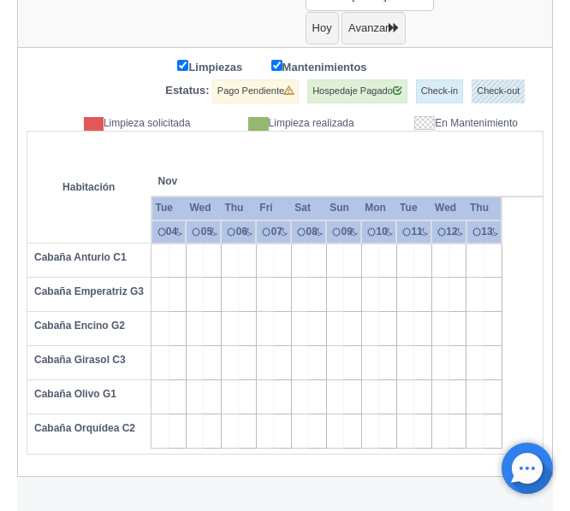
click at [231, 284] on td at bounding box center [229, 295] width 17 height 34
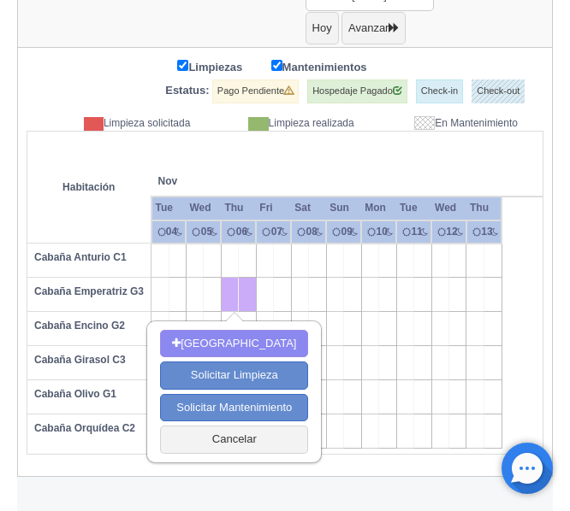
click at [355, 287] on td at bounding box center [352, 295] width 17 height 34
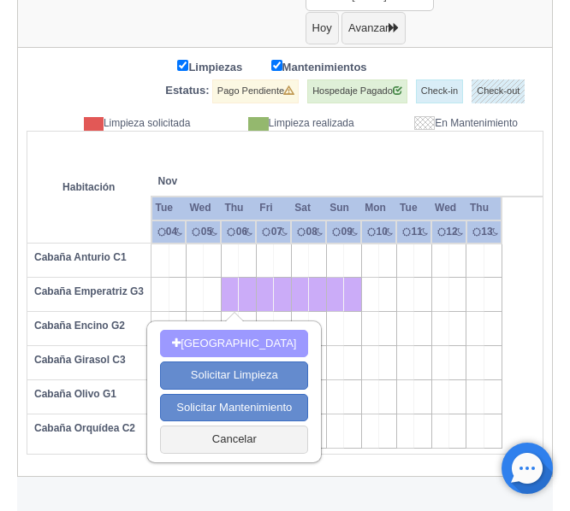
click at [246, 341] on button "Nueva Reserva" at bounding box center [234, 344] width 148 height 28
type input "[DATE]"
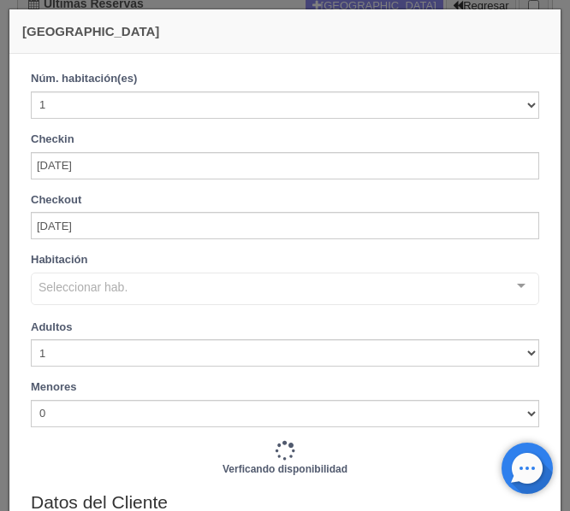
checkbox input "false"
type input "9000.00"
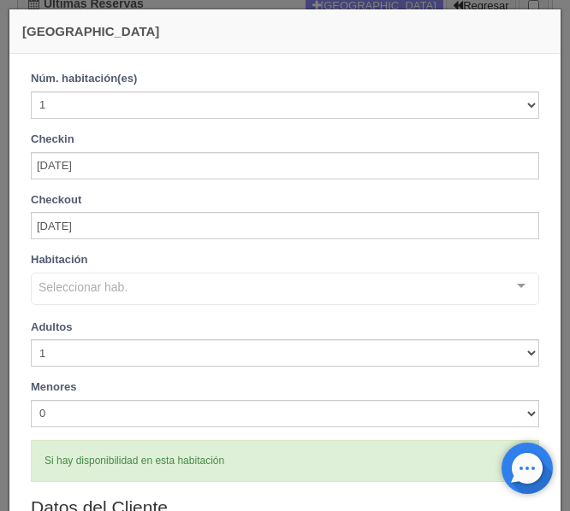
checkbox input "false"
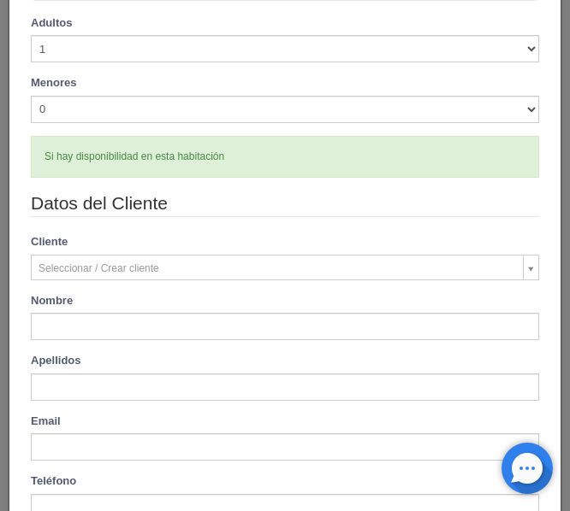
scroll to position [342, 0]
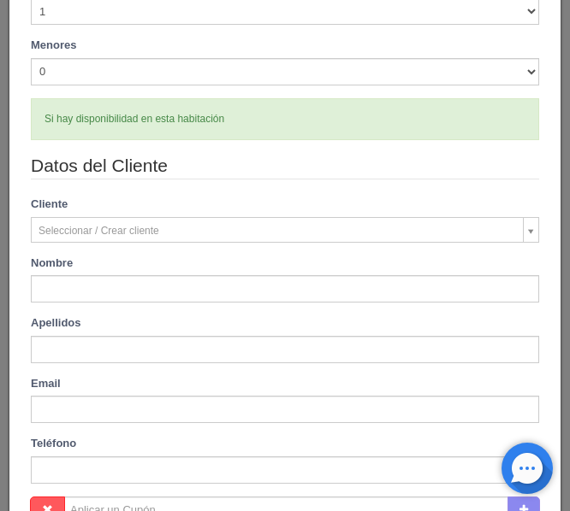
click at [155, 233] on body "Los Agapandos Tapalpa Manuales de Ayuda Actualizaciones recientes Ana Pau Mi Pe…" at bounding box center [285, 222] width 570 height 747
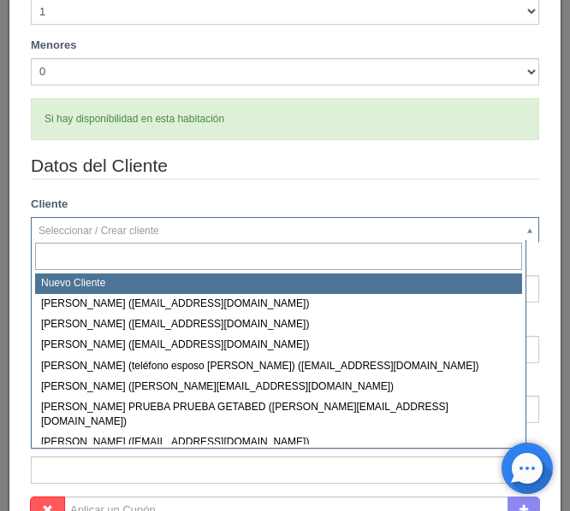
select select "-1"
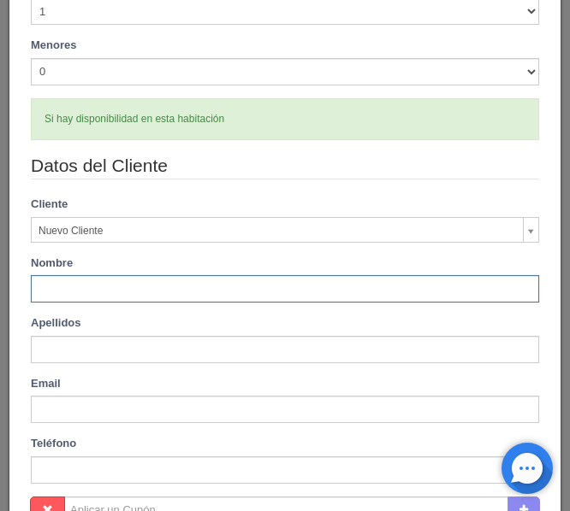
click at [94, 284] on input "text" at bounding box center [285, 288] width 508 height 27
type input "Isai Gilberto"
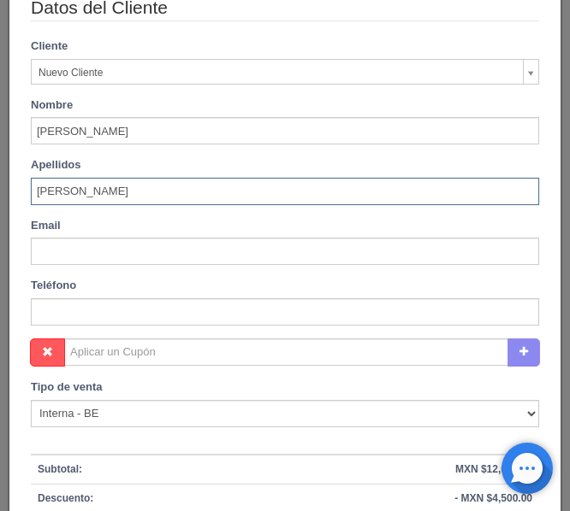
scroll to position [513, 0]
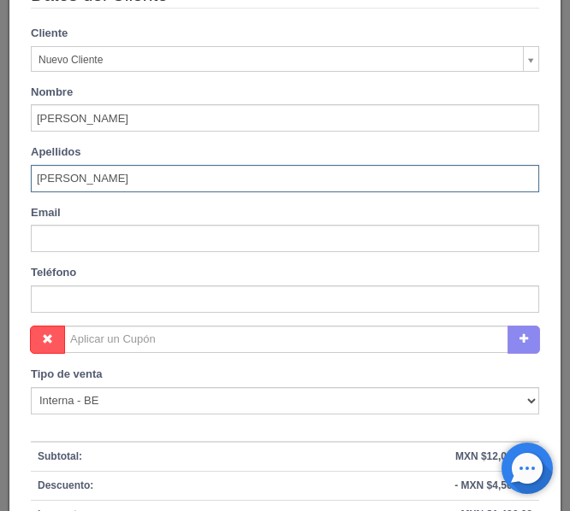
type input "Venegas"
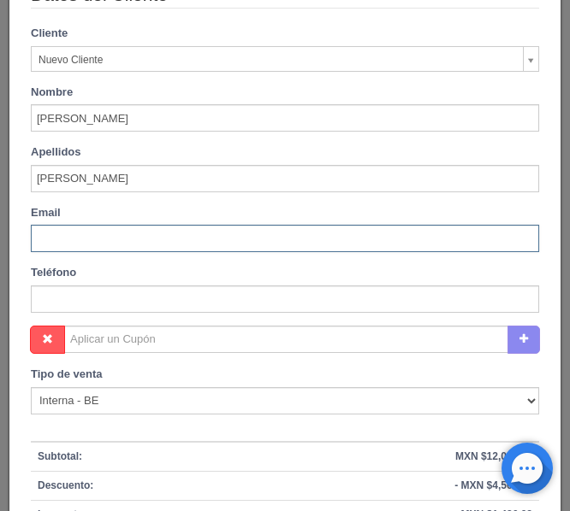
click at [106, 245] on input "text" at bounding box center [285, 238] width 508 height 27
paste input "agenciamktiq@gmail.com"
type input "agenciamktiq@gmail.com"
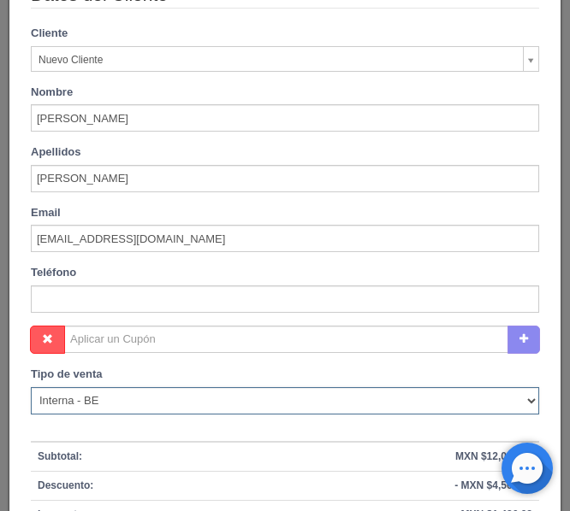
click at [121, 399] on select "Correo Electronico Interna - BE Llamada OTA Externa Otro WALK IN" at bounding box center [285, 400] width 508 height 27
select select "walkin"
click at [31, 387] on select "Correo Electronico Interna - BE Llamada OTA Externa Otro WALK IN" at bounding box center [285, 400] width 508 height 27
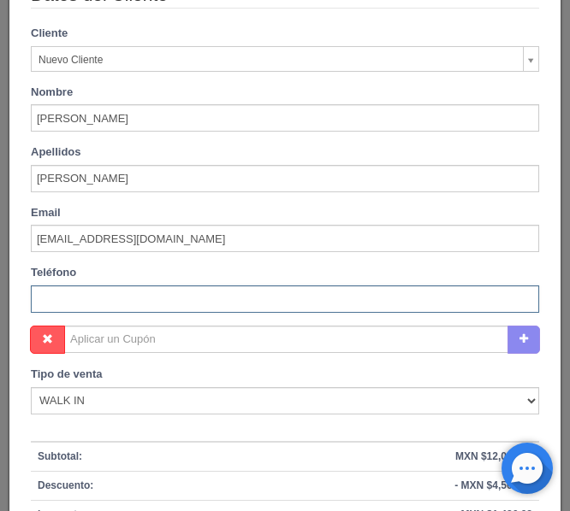
click at [94, 310] on input "text" at bounding box center [285, 299] width 508 height 27
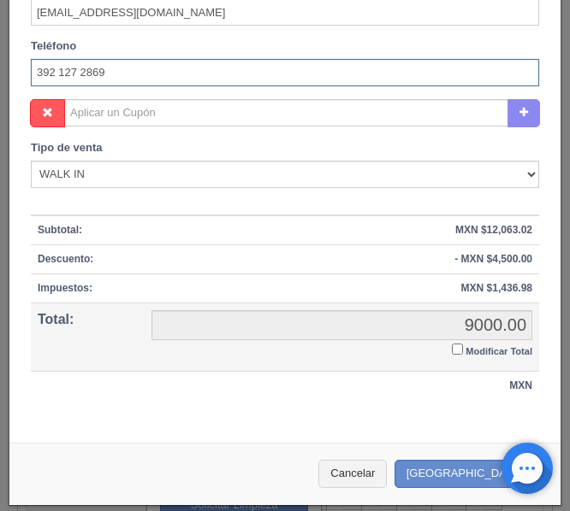
scroll to position [743, 0]
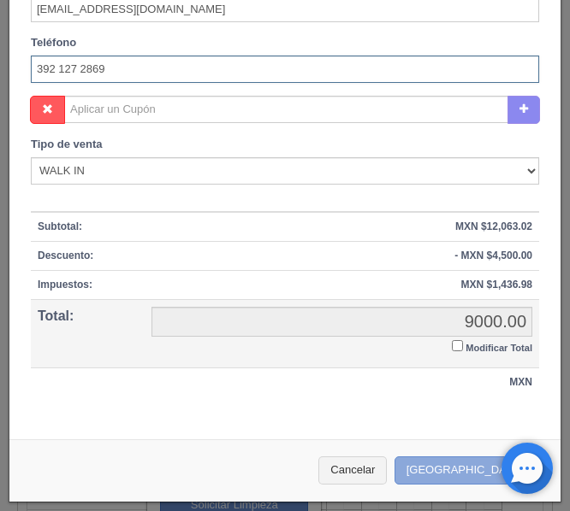
type input "392 127 2869"
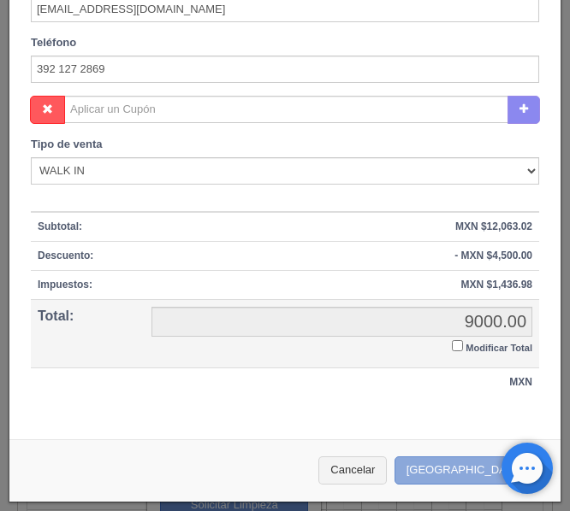
click at [448, 469] on button "[GEOGRAPHIC_DATA]" at bounding box center [468, 471] width 149 height 28
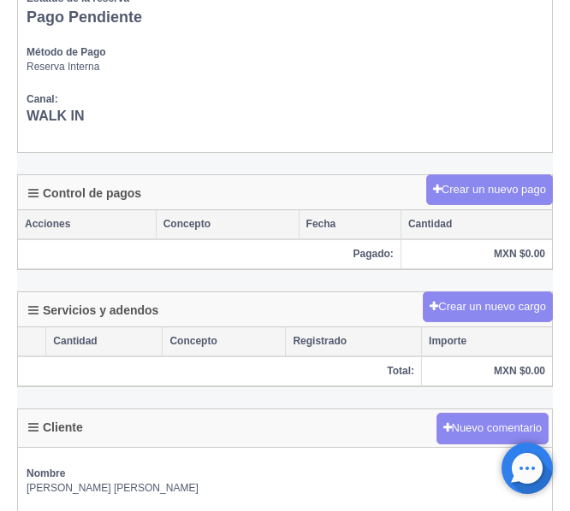
scroll to position [1026, 0]
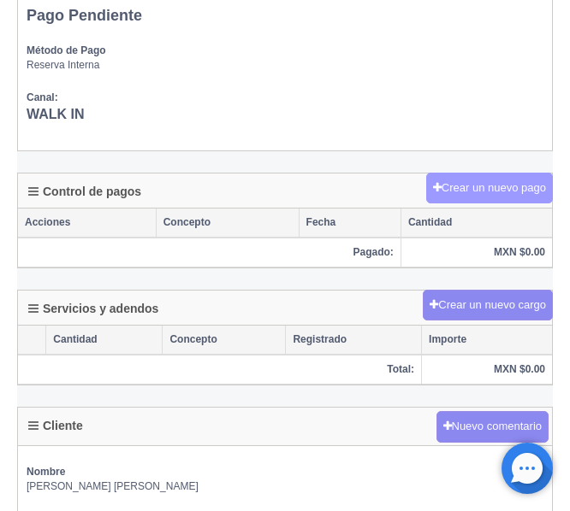
click at [464, 184] on button "Crear un nuevo pago" at bounding box center [489, 189] width 127 height 32
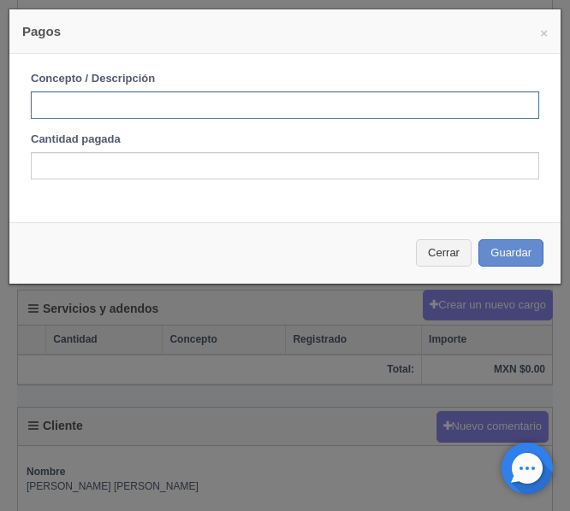
click at [217, 100] on input "text" at bounding box center [285, 105] width 508 height 27
type input "Anticipo"
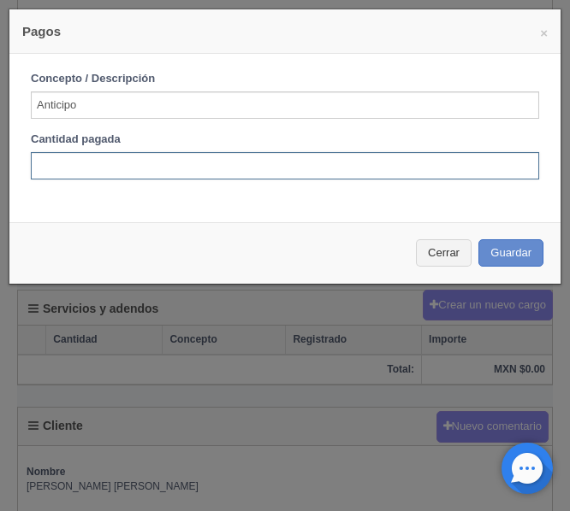
click at [110, 159] on input "text" at bounding box center [285, 165] width 508 height 27
type input "4500"
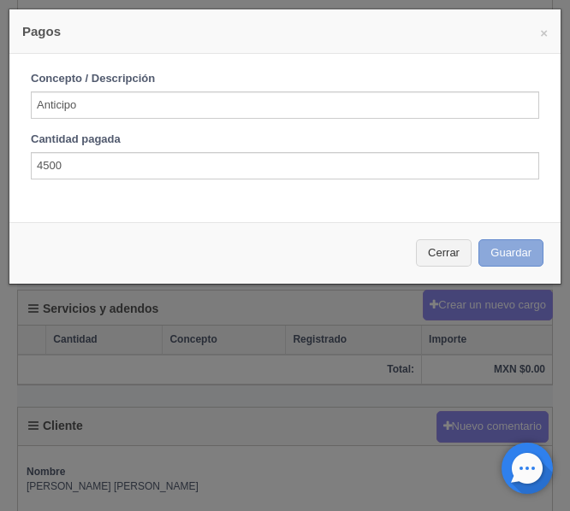
click at [499, 248] on button "Guardar" at bounding box center [510, 253] width 65 height 28
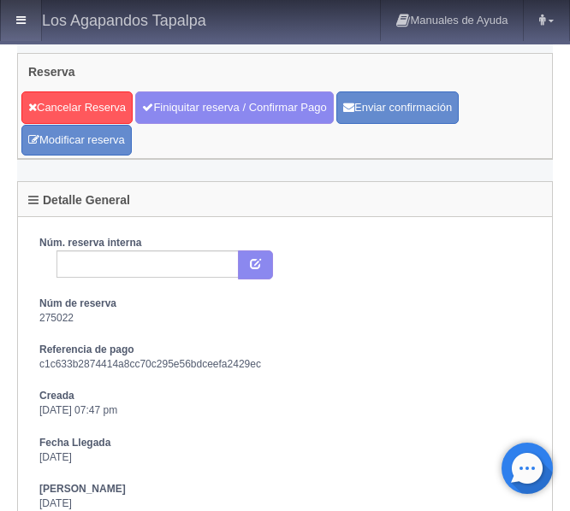
click at [25, 28] on link at bounding box center [21, 20] width 40 height 41
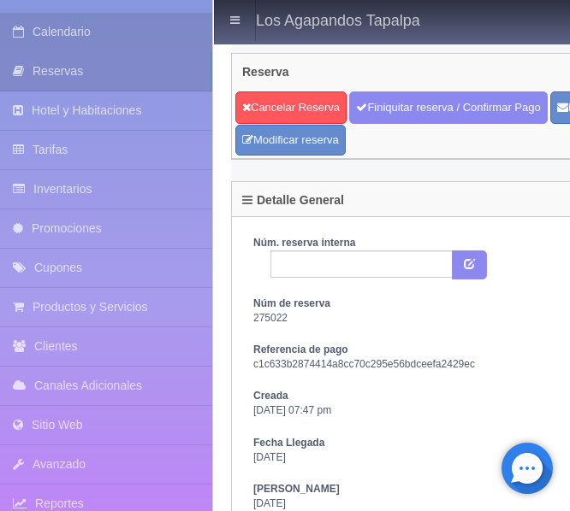
click at [86, 32] on link "Calendario" at bounding box center [106, 32] width 212 height 38
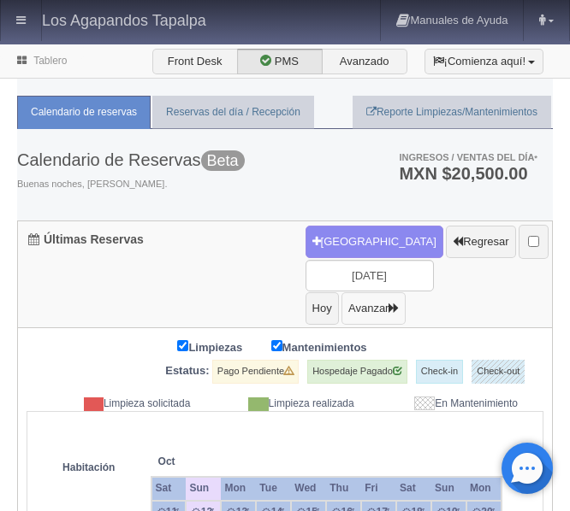
click at [399, 310] on icon "button" at bounding box center [393, 308] width 10 height 11
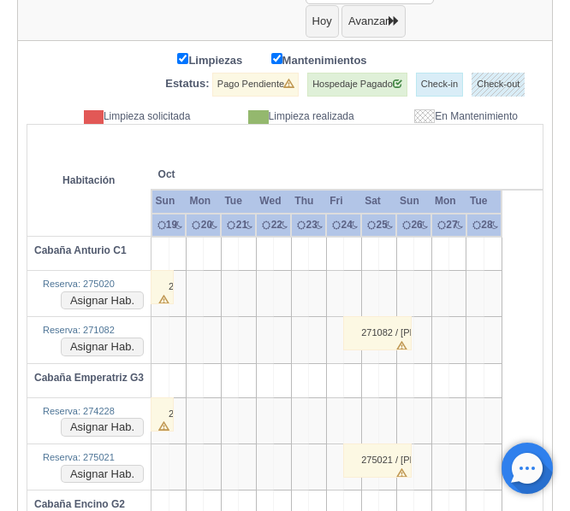
scroll to position [257, 0]
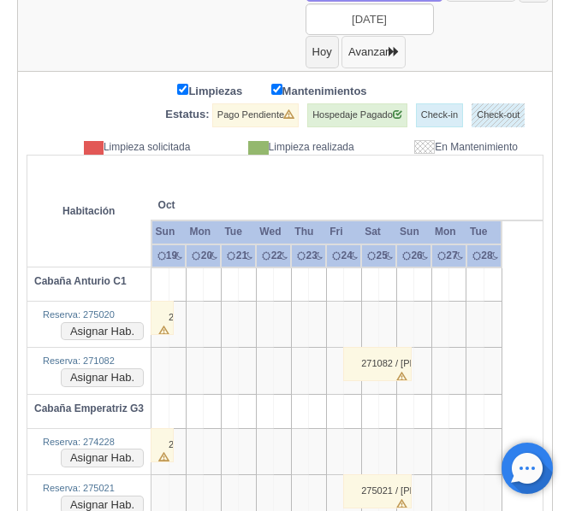
click at [399, 47] on icon "button" at bounding box center [393, 51] width 10 height 11
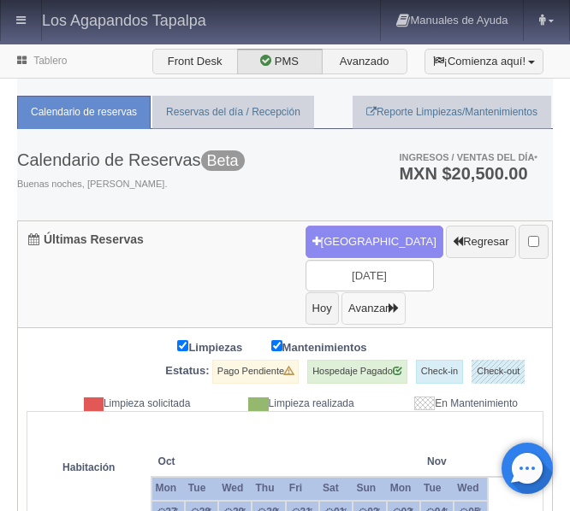
click at [399, 303] on icon "button" at bounding box center [393, 308] width 10 height 11
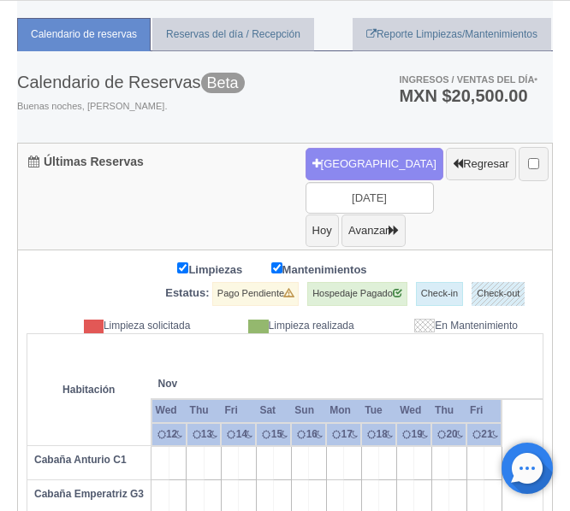
scroll to position [70, 0]
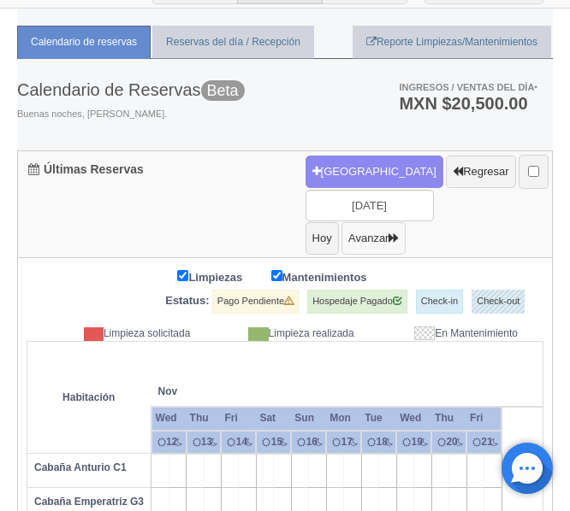
click at [399, 235] on icon "button" at bounding box center [393, 238] width 10 height 11
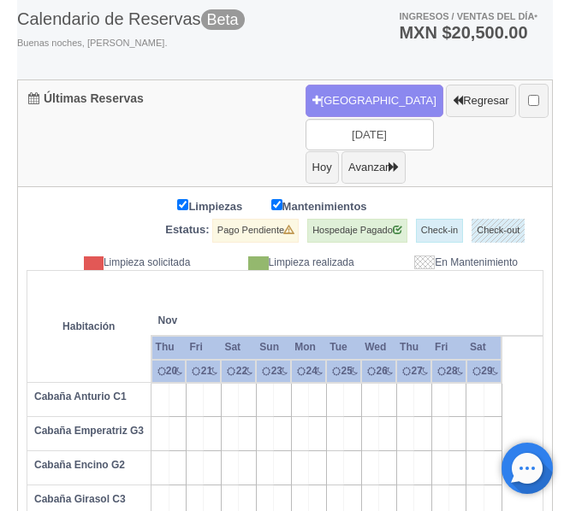
scroll to position [171, 0]
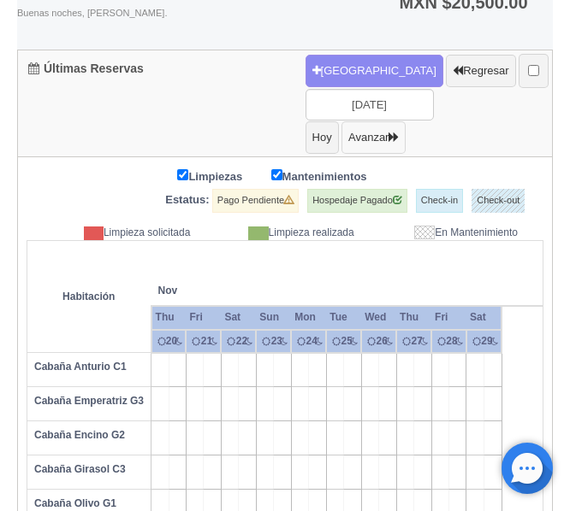
click at [399, 133] on icon "button" at bounding box center [393, 137] width 10 height 11
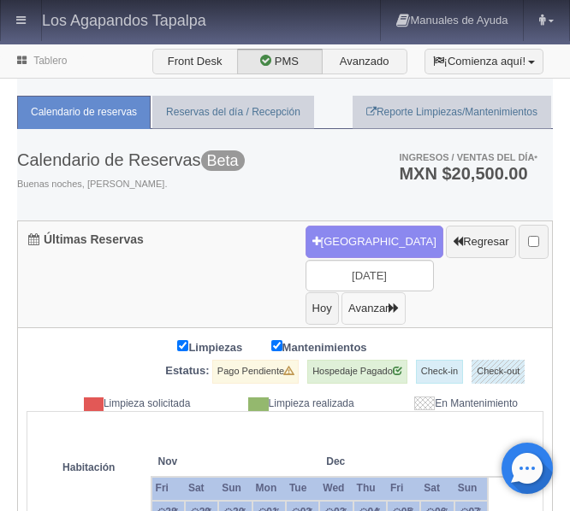
click at [399, 309] on icon "button" at bounding box center [393, 308] width 10 height 11
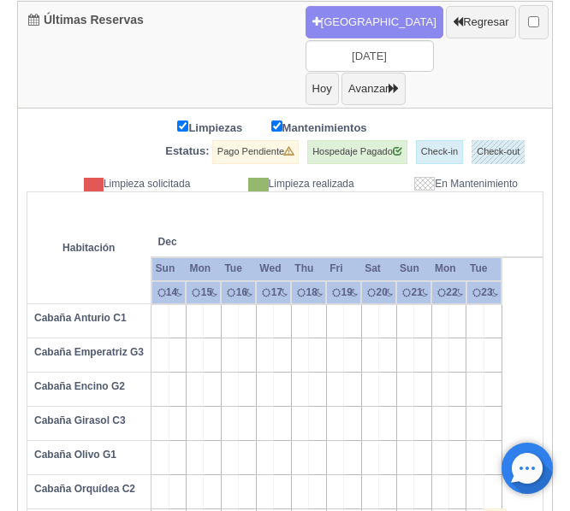
scroll to position [190, 0]
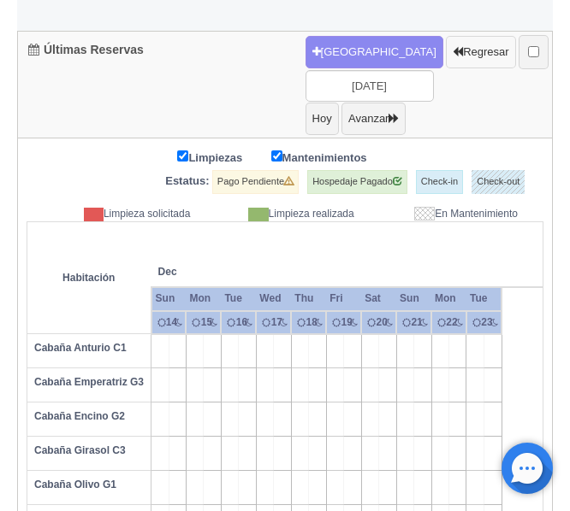
click at [446, 61] on button "Regresar" at bounding box center [480, 52] width 69 height 32
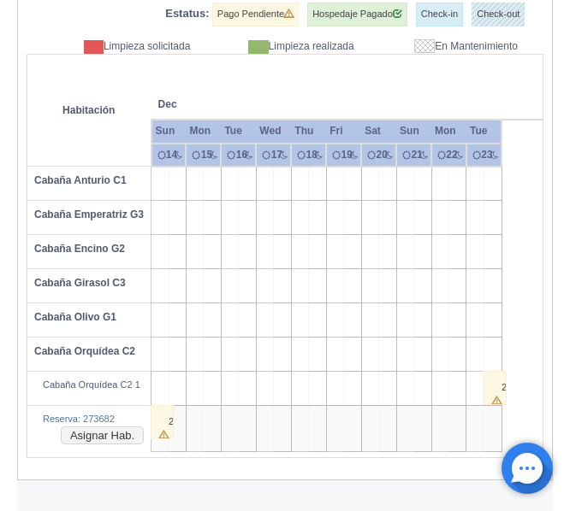
scroll to position [361, 0]
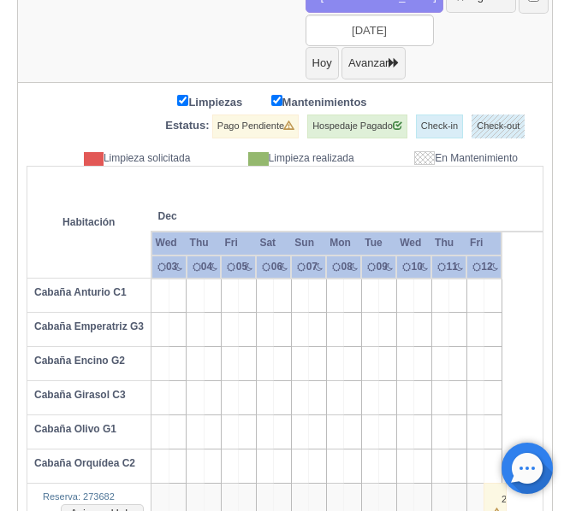
scroll to position [241, 0]
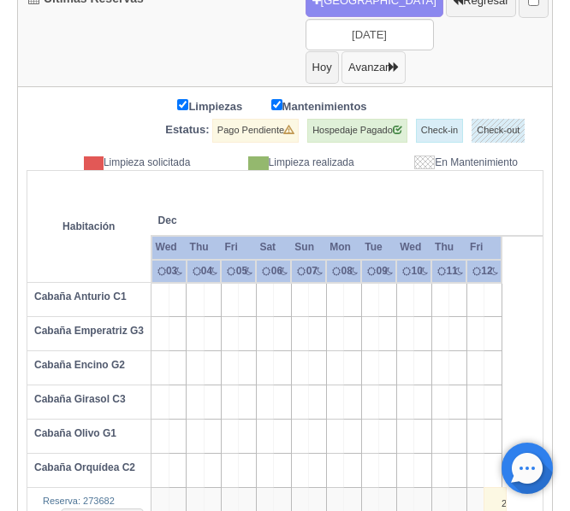
click at [405, 67] on button "Avanzar" at bounding box center [373, 67] width 64 height 32
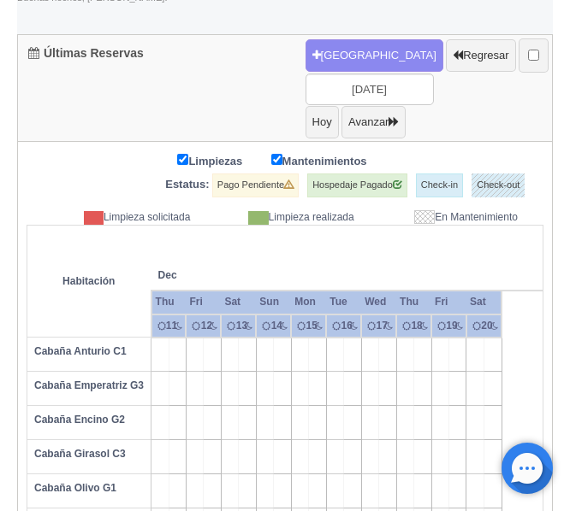
scroll to position [156, 0]
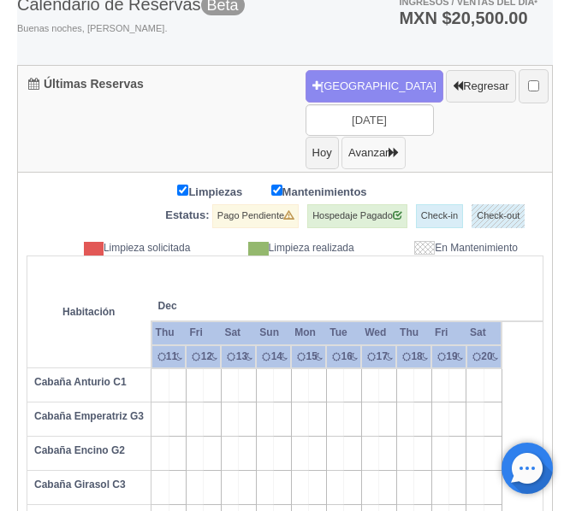
click at [405, 145] on button "Avanzar" at bounding box center [373, 153] width 64 height 32
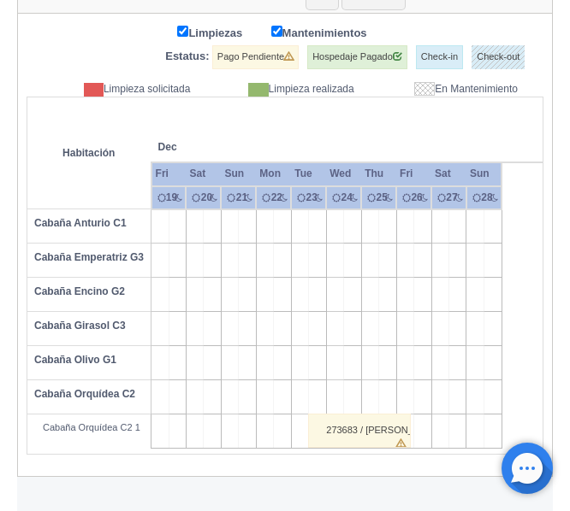
scroll to position [229, 0]
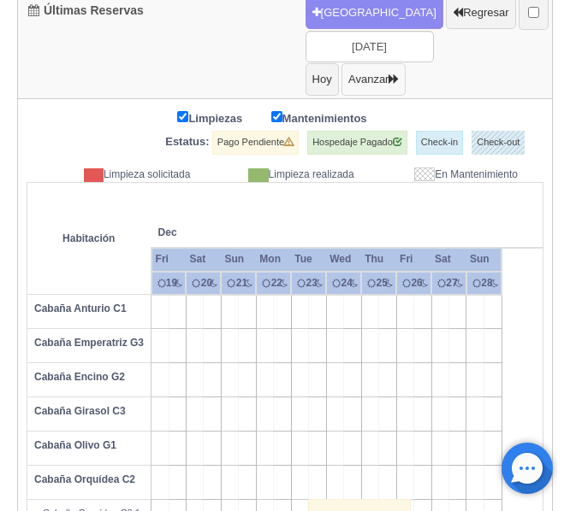
click at [399, 84] on icon "button" at bounding box center [393, 79] width 10 height 11
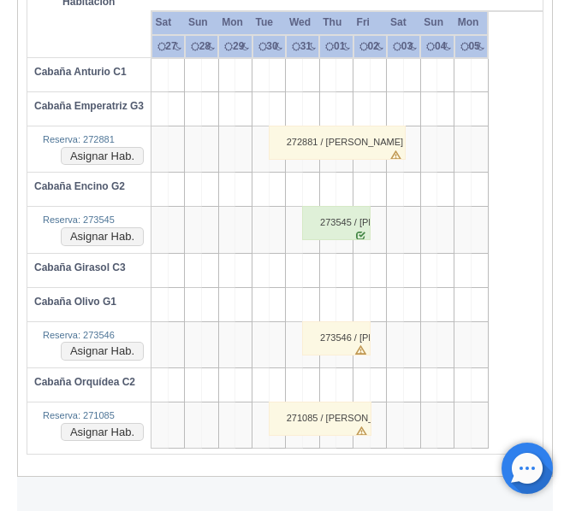
scroll to position [381, 0]
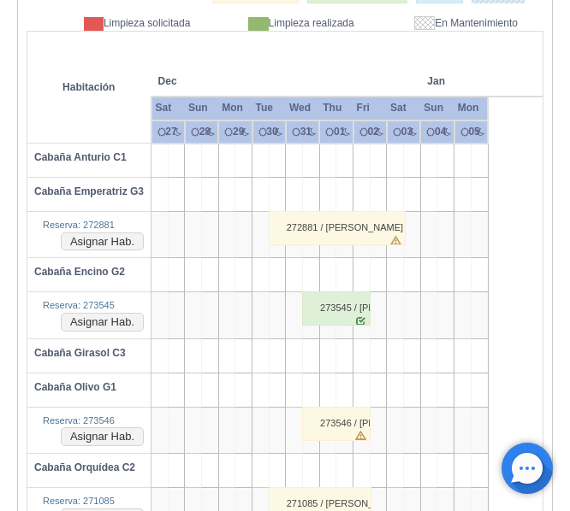
click at [310, 162] on td at bounding box center [311, 161] width 17 height 34
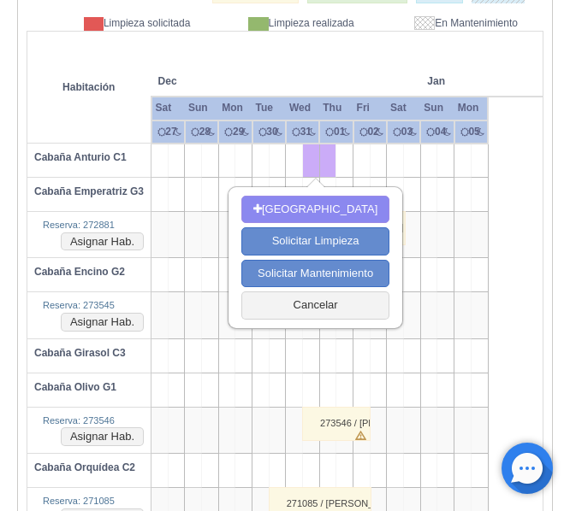
click at [379, 160] on td at bounding box center [377, 161] width 17 height 34
click at [292, 160] on td at bounding box center [294, 161] width 17 height 34
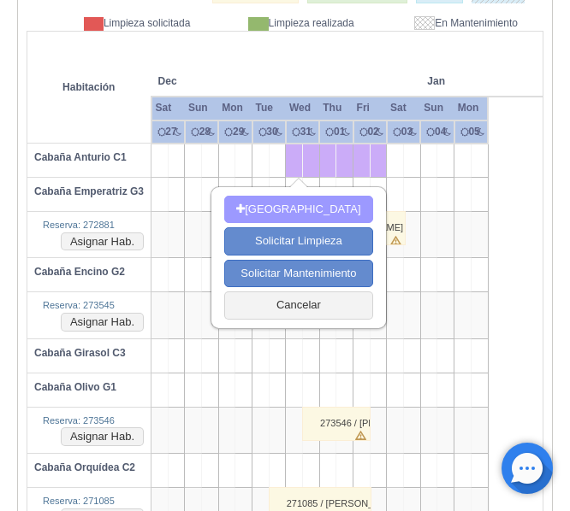
click at [305, 213] on button "[GEOGRAPHIC_DATA]" at bounding box center [298, 210] width 148 height 28
type input "[DATE]"
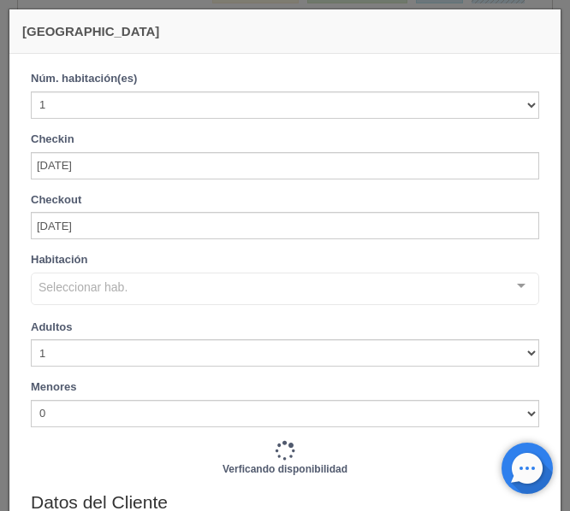
checkbox input "false"
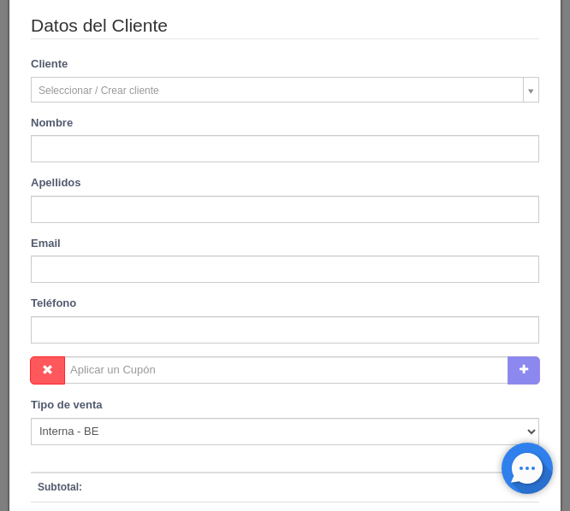
scroll to position [513, 0]
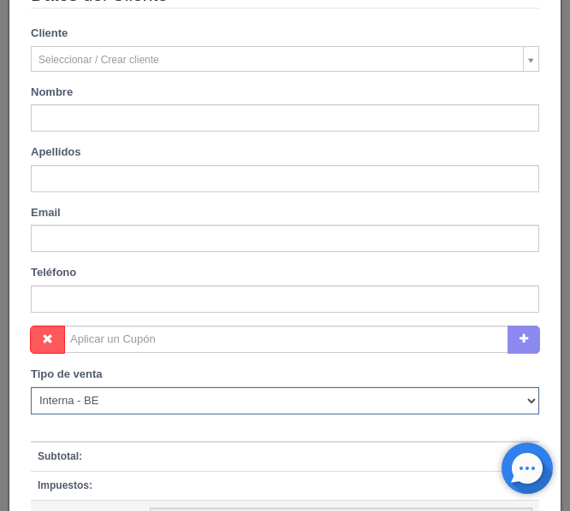
click at [104, 400] on select "Correo Electronico Interna - BE Llamada OTA Externa Otro WALK IN" at bounding box center [285, 400] width 508 height 27
select select "walkin"
click at [31, 387] on select "Correo Electronico Interna - BE Llamada OTA Externa Otro WALK IN" at bounding box center [285, 400] width 508 height 27
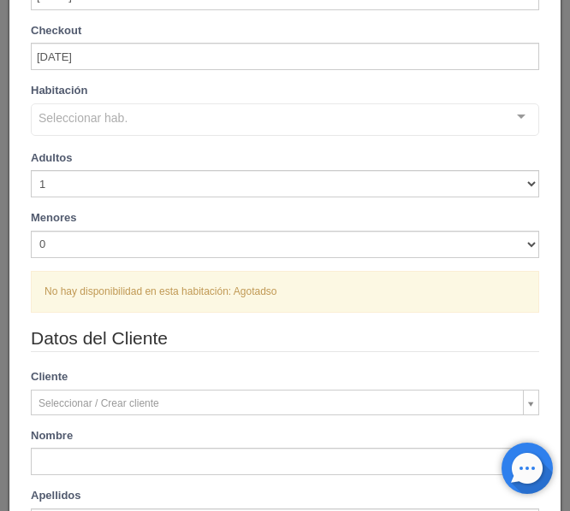
scroll to position [171, 0]
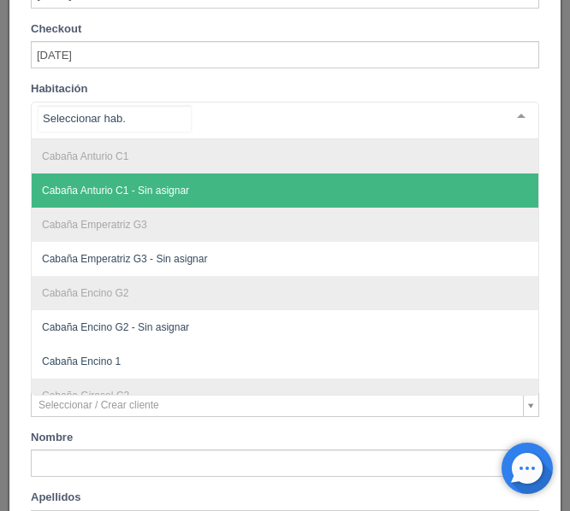
click at [139, 190] on span "Cabaña Anturio C1 - Sin asignar" at bounding box center [115, 191] width 147 height 12
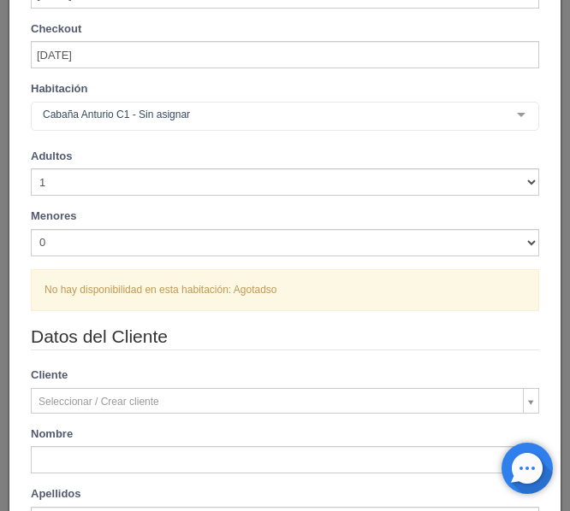
checkbox input "false"
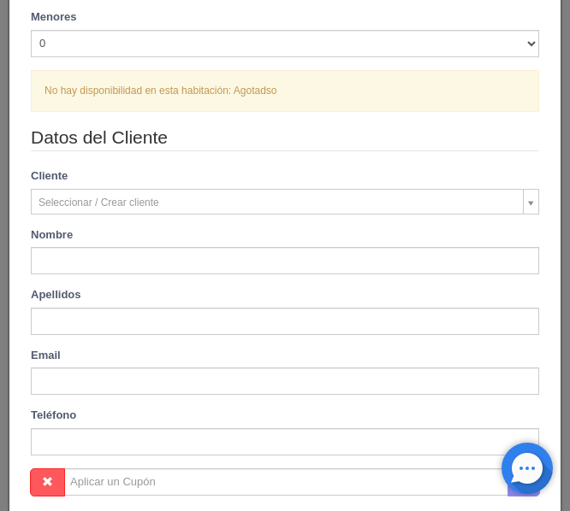
scroll to position [428, 0]
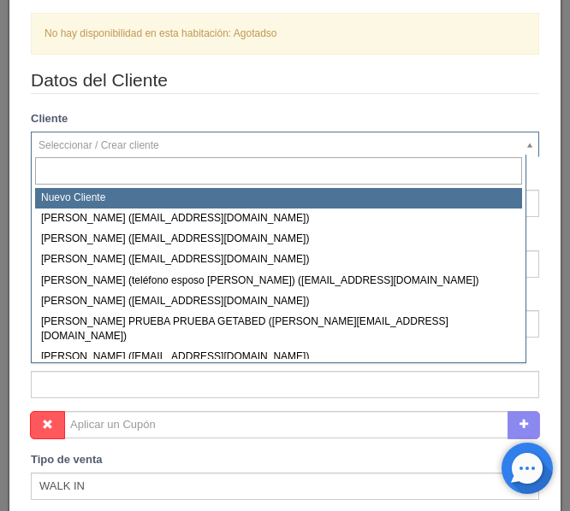
click at [328, 151] on body "Los Agapandos Tapalpa Manuales de Ayuda Actualizaciones recientes [PERSON_NAME]…" at bounding box center [285, 171] width 570 height 933
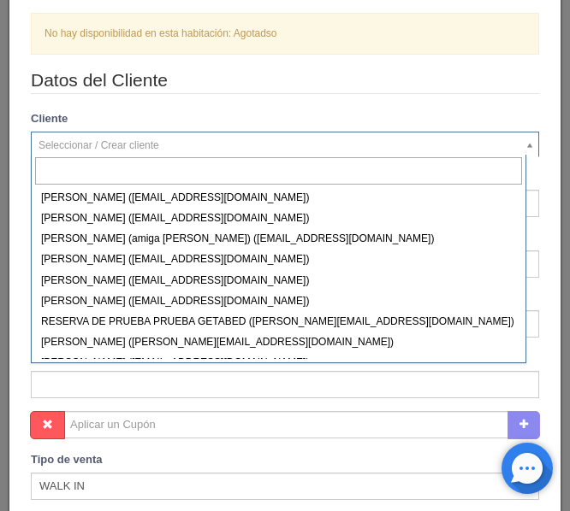
scroll to position [511, 0]
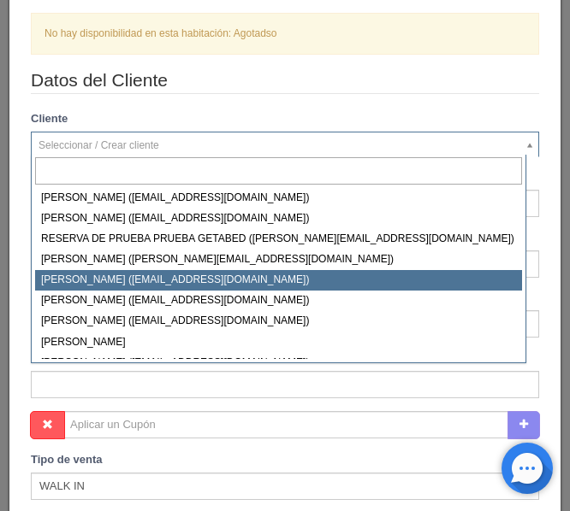
select select "246040"
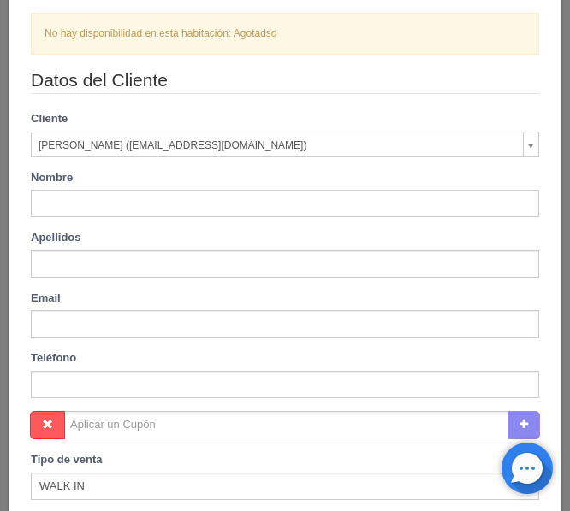
type input "[PERSON_NAME]"
type input "Cuevas"
type input "[EMAIL_ADDRESS][DOMAIN_NAME]"
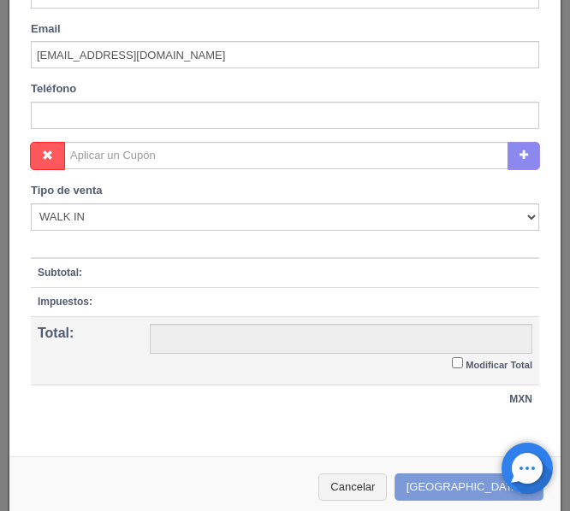
scroll to position [713, 0]
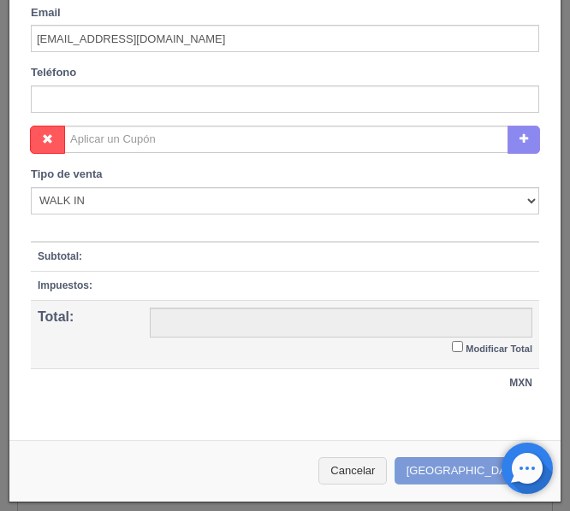
click at [435, 464] on div "Cancelar Crear Reserva" at bounding box center [284, 471] width 551 height 62
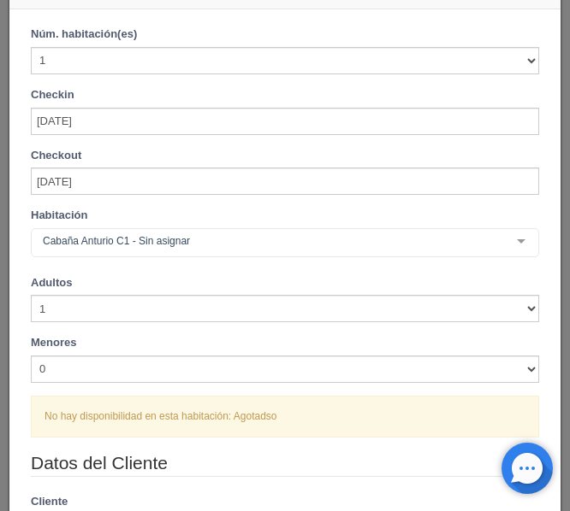
scroll to position [29, 0]
